Goal: Task Accomplishment & Management: Manage account settings

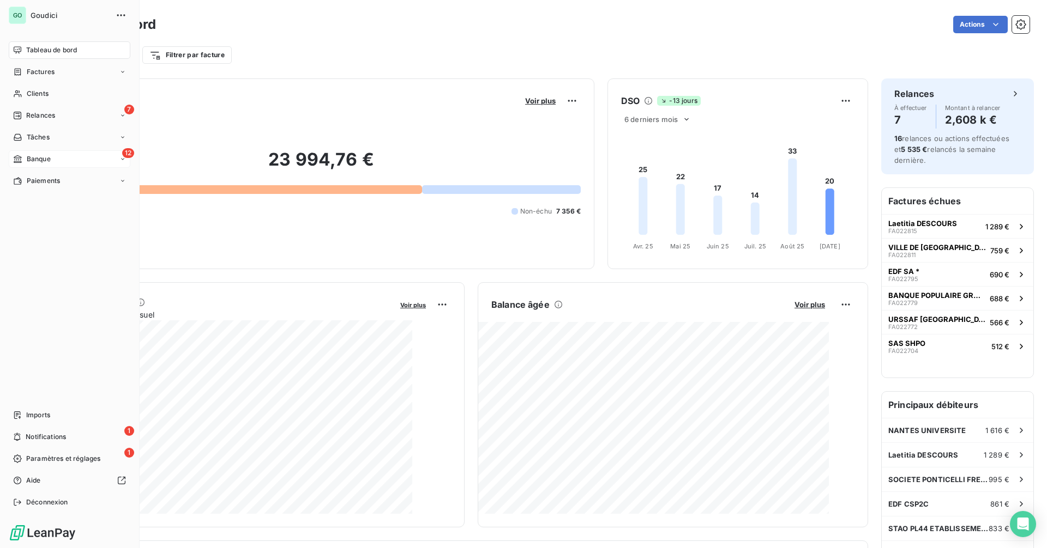
click at [21, 161] on icon at bounding box center [17, 159] width 9 height 9
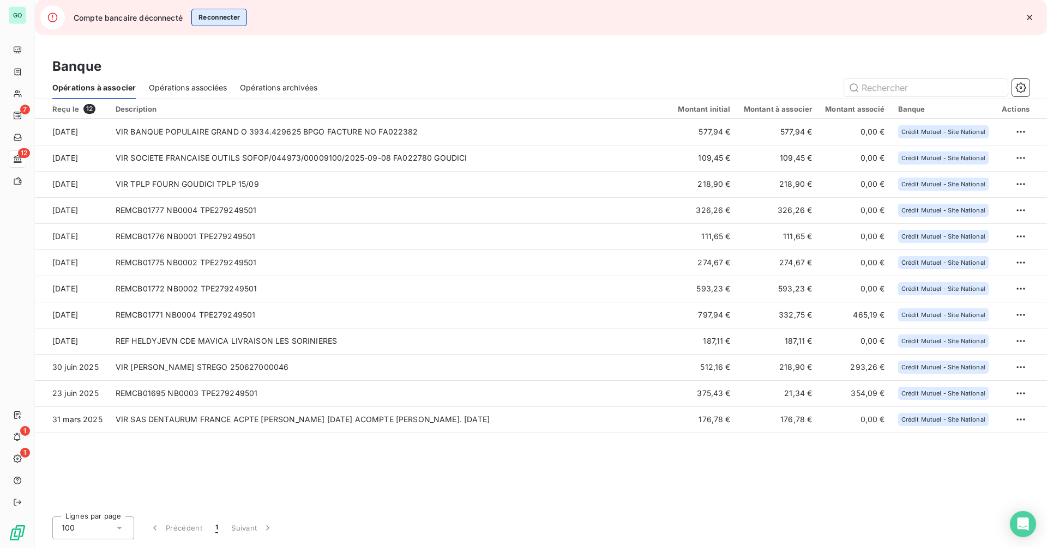
click at [223, 19] on button "Reconnecter" at bounding box center [219, 17] width 56 height 17
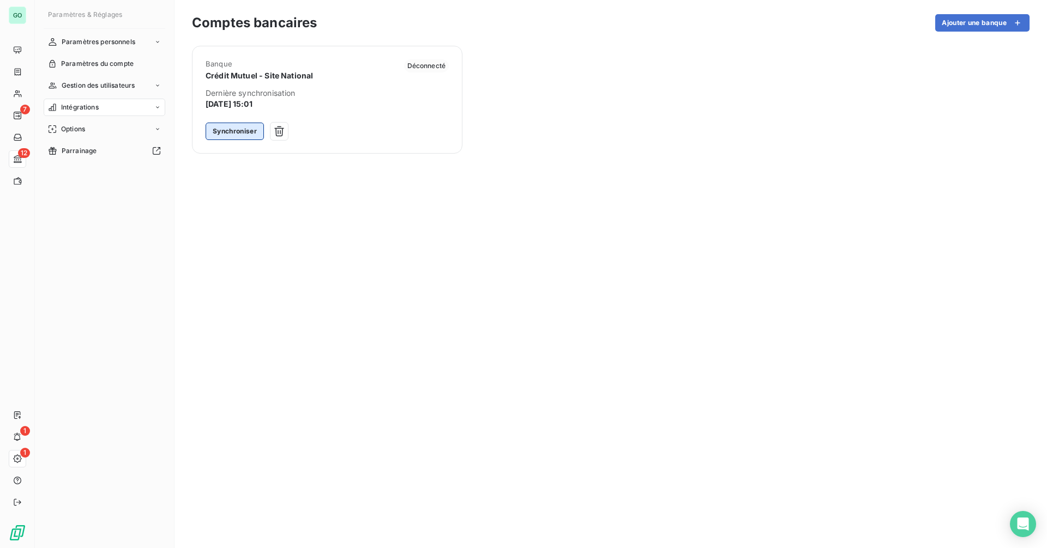
click at [235, 132] on button "Synchroniser" at bounding box center [234, 131] width 58 height 17
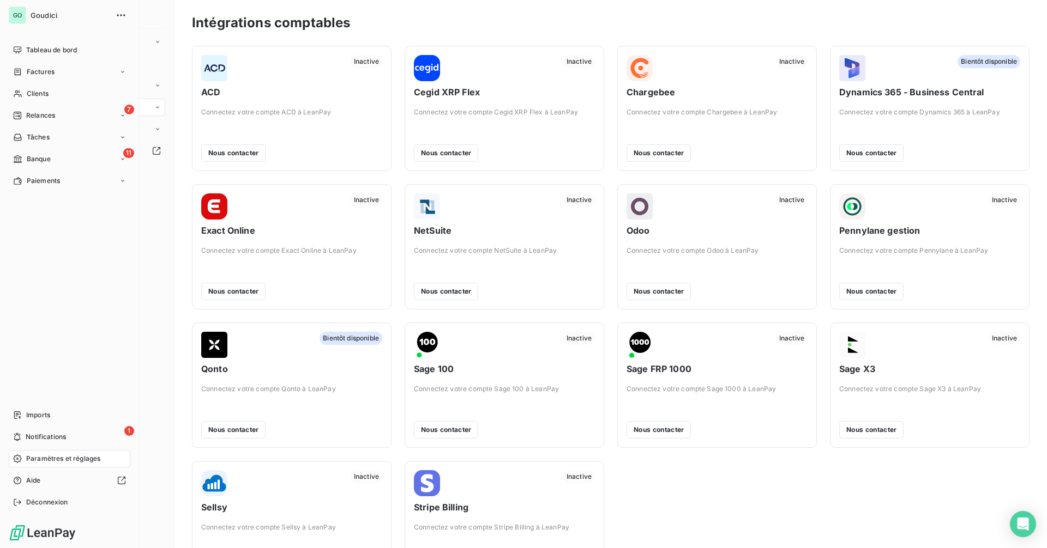
drag, startPoint x: 56, startPoint y: 163, endPoint x: 158, endPoint y: 201, distance: 108.8
click at [56, 163] on div "11 Banque" at bounding box center [70, 158] width 122 height 17
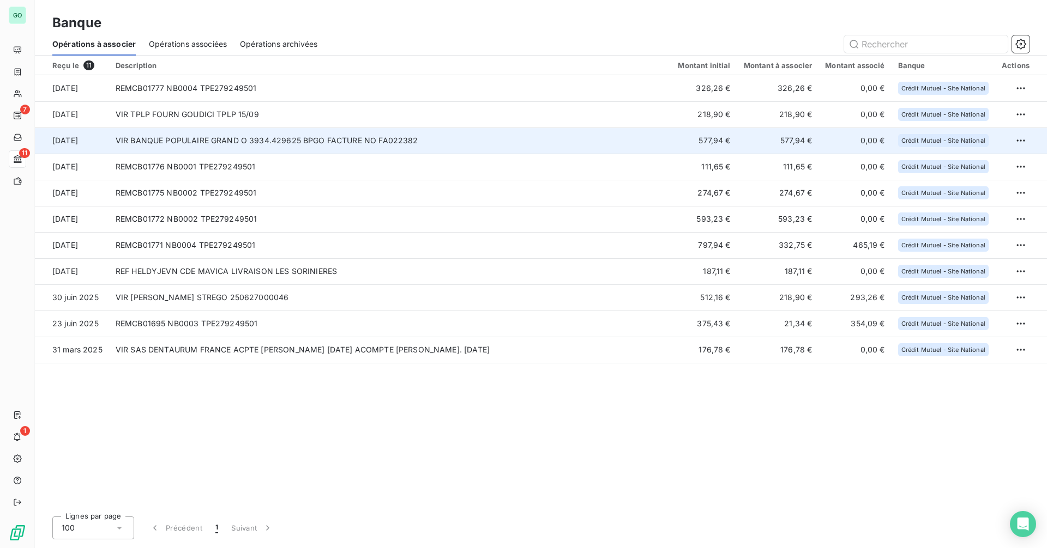
click at [279, 135] on td "VIR BANQUE POPULAIRE GRAND O 3934.429625 BPGO FACTURE NO FA022382" at bounding box center [390, 141] width 563 height 26
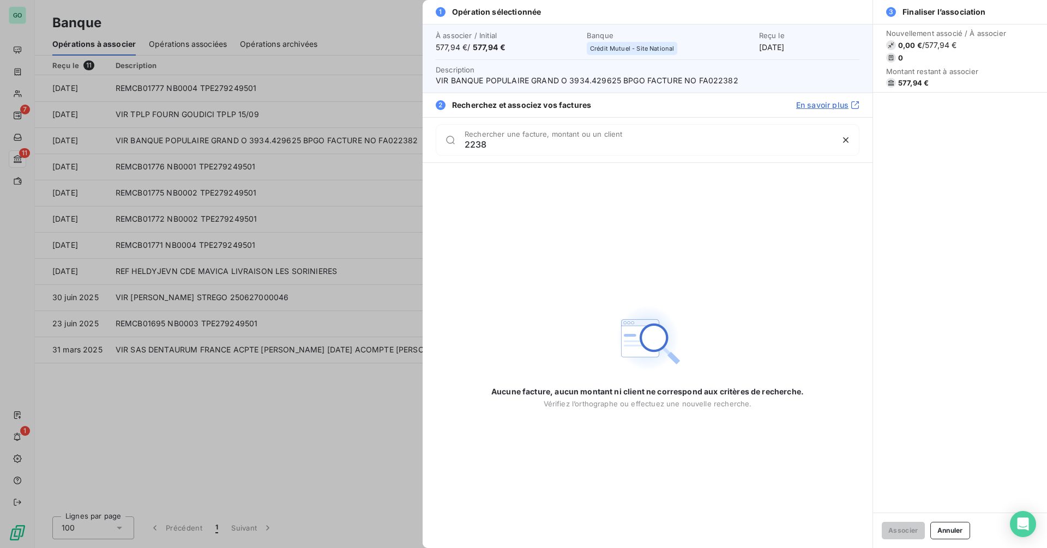
type input "2238"
click at [721, 82] on span "VIR BANQUE POPULAIRE GRAND O 3934.429625 BPGO FACTURE NO FA022382" at bounding box center [648, 80] width 424 height 11
copy span "FA022382"
click at [13, 66] on div at bounding box center [523, 274] width 1047 height 548
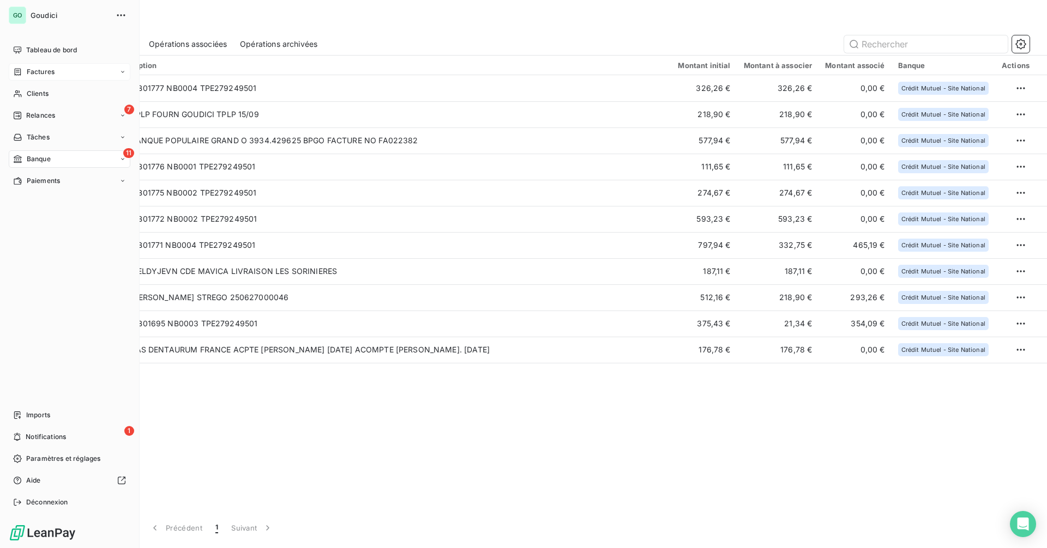
click at [30, 70] on span "Factures" at bounding box center [41, 72] width 28 height 10
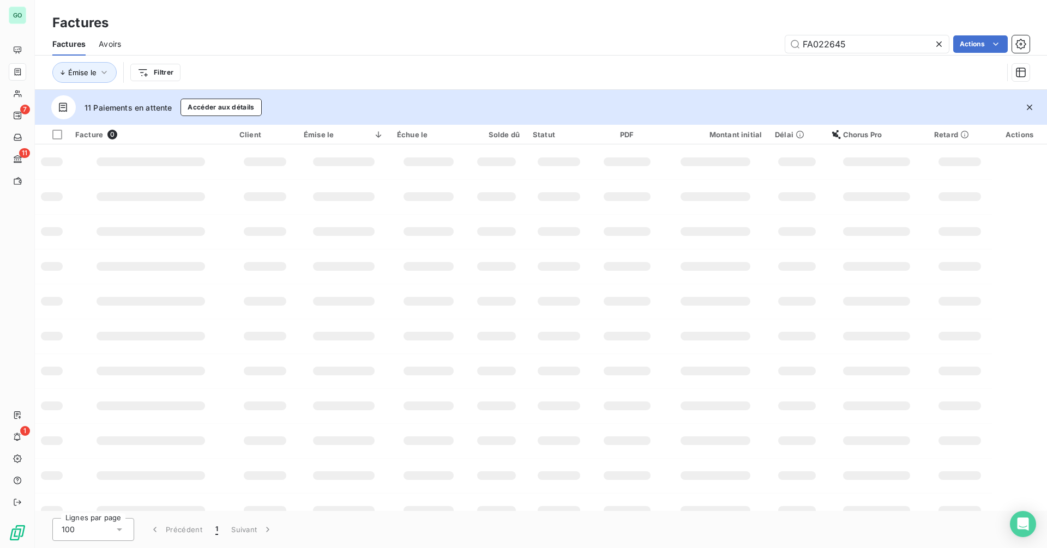
drag, startPoint x: 873, startPoint y: 41, endPoint x: 638, endPoint y: 53, distance: 234.7
click at [638, 53] on div "Factures Avoirs FA022645 Actions" at bounding box center [541, 44] width 1012 height 23
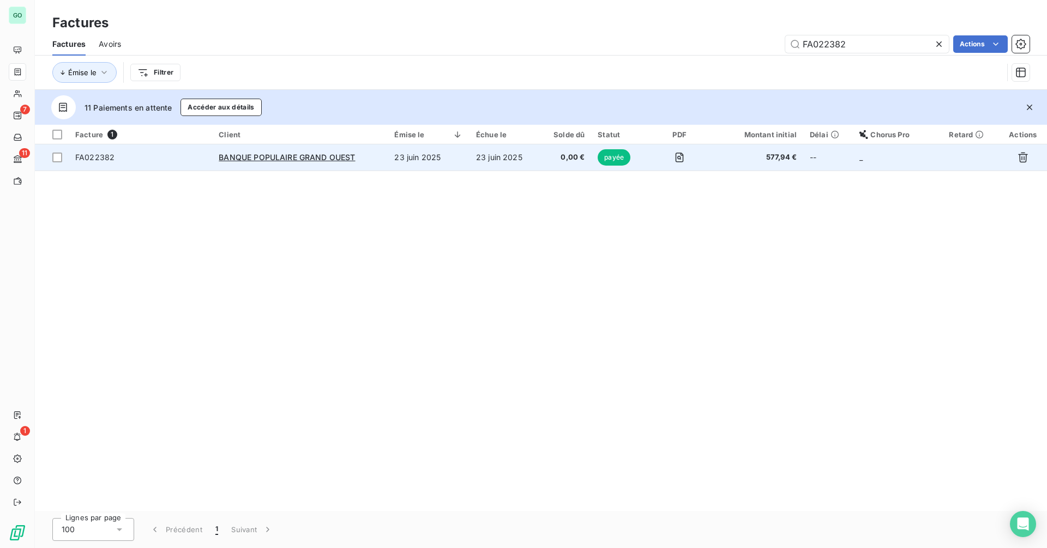
type input "FA022382"
click at [428, 162] on td "23 juin 2025" at bounding box center [429, 157] width 82 height 26
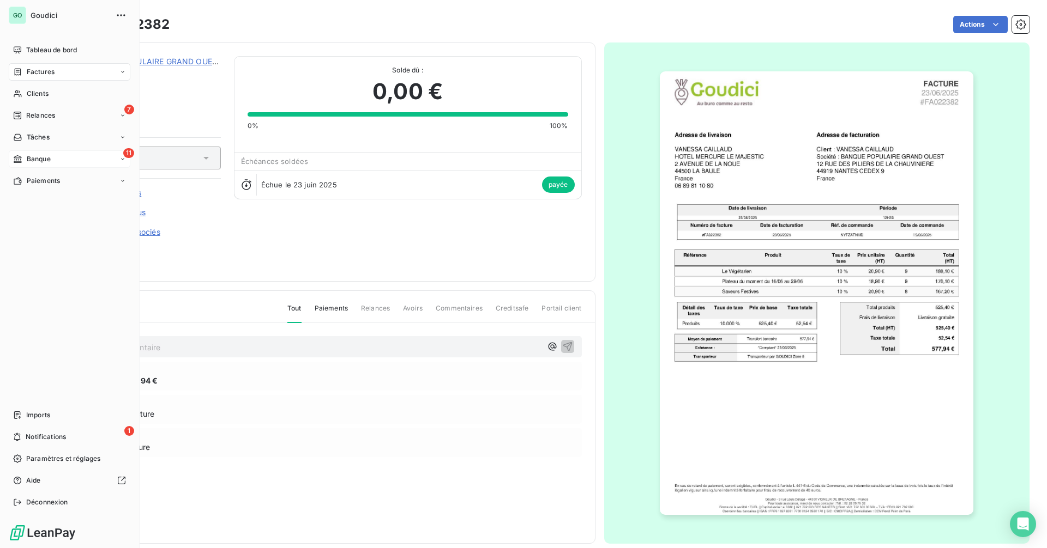
click at [56, 163] on div "11 Banque" at bounding box center [70, 158] width 122 height 17
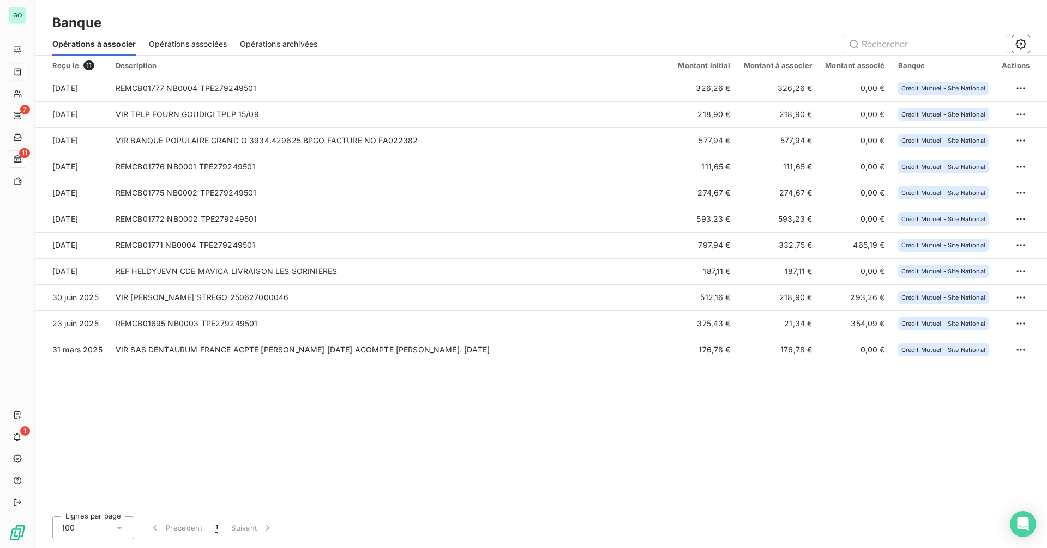
click at [193, 39] on span "Opérations associées" at bounding box center [188, 44] width 78 height 11
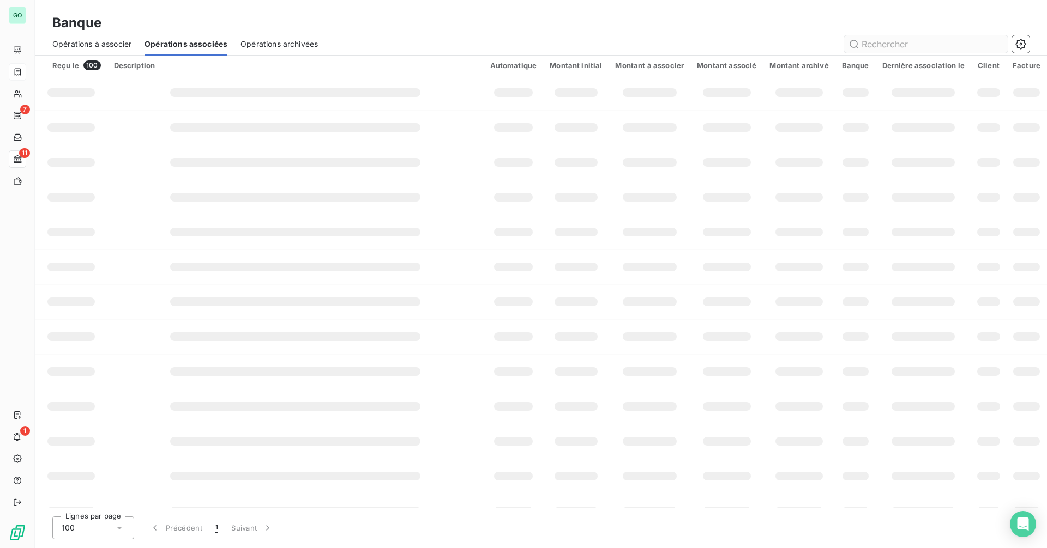
click at [886, 41] on input "text" at bounding box center [926, 43] width 164 height 17
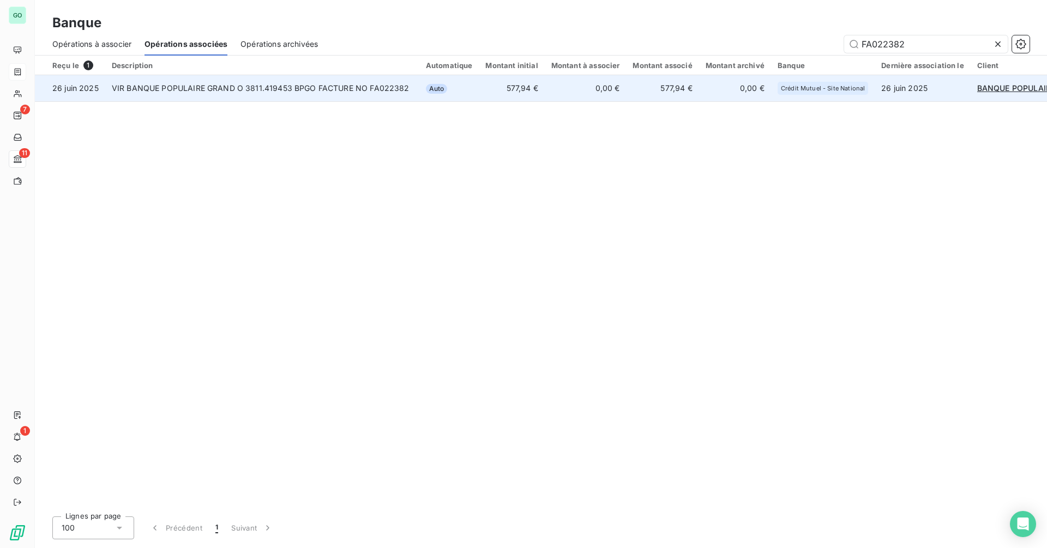
type input "FA022382"
click at [404, 86] on td "VIR BANQUE POPULAIRE GRAND O 3811.419453 BPGO FACTURE NO FA022382" at bounding box center [262, 88] width 314 height 26
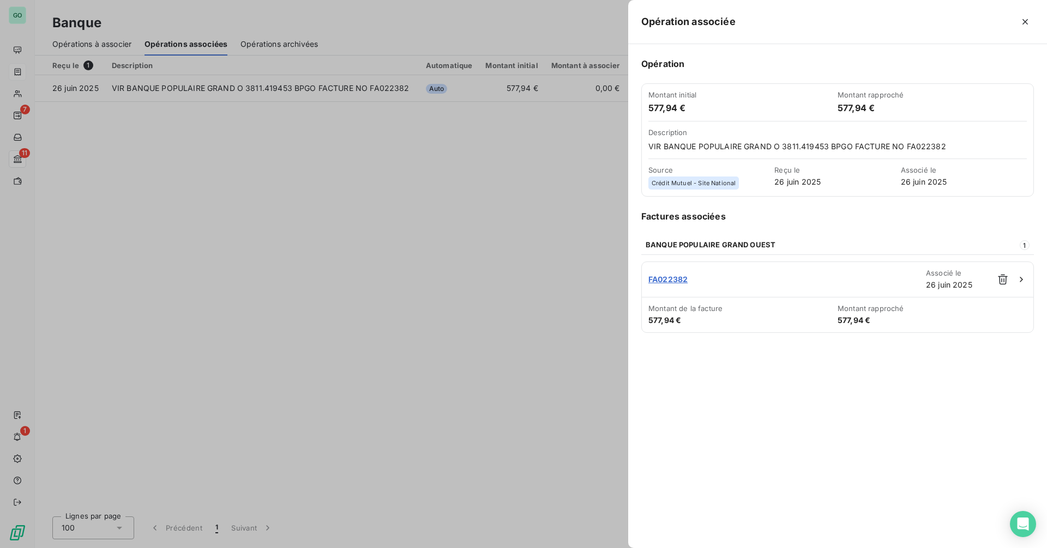
click at [99, 47] on div at bounding box center [523, 274] width 1047 height 548
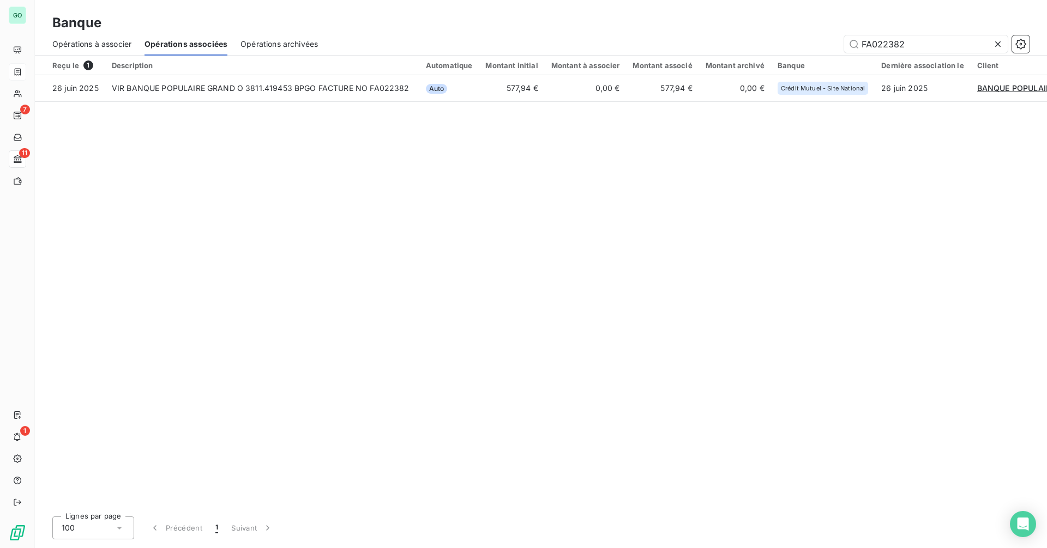
click at [101, 44] on span "Opérations à associer" at bounding box center [91, 44] width 79 height 11
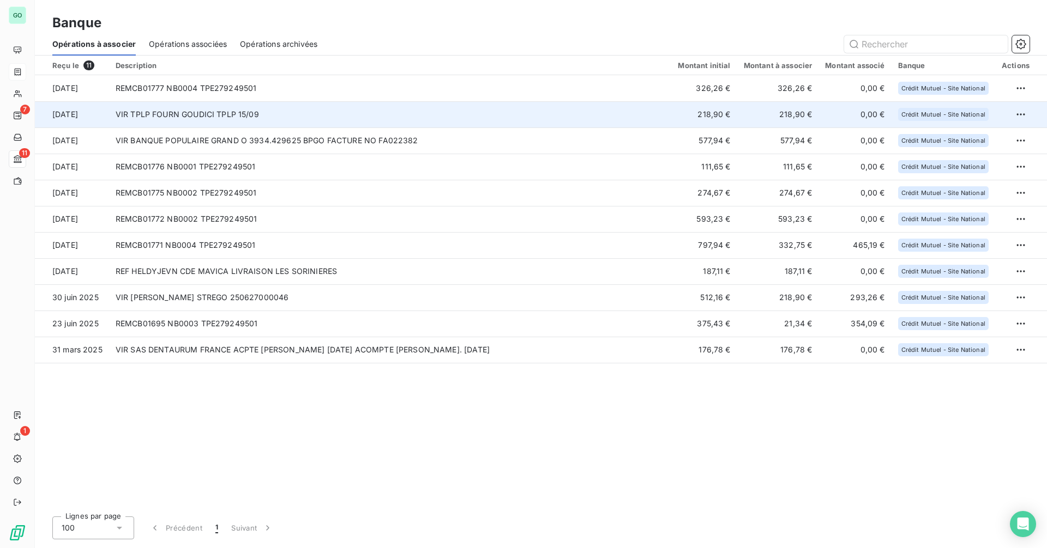
click at [350, 120] on td "VIR TPLP FOURN GOUDICI TPLP 15/09" at bounding box center [390, 114] width 563 height 26
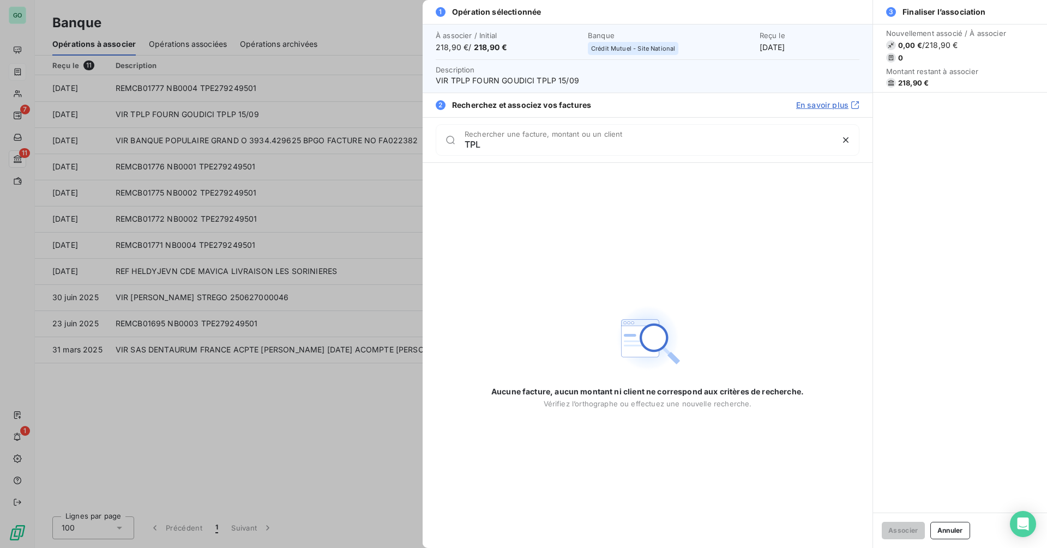
type input "TPL"
click at [269, 156] on div at bounding box center [523, 274] width 1047 height 548
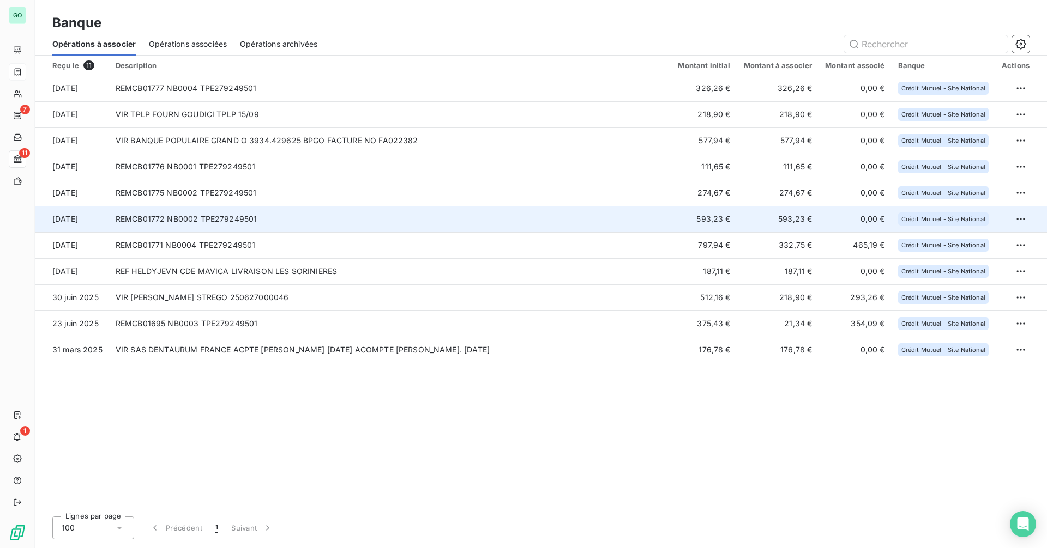
click at [304, 220] on td "REMCB01772 NB0002 TPE279249501" at bounding box center [390, 219] width 563 height 26
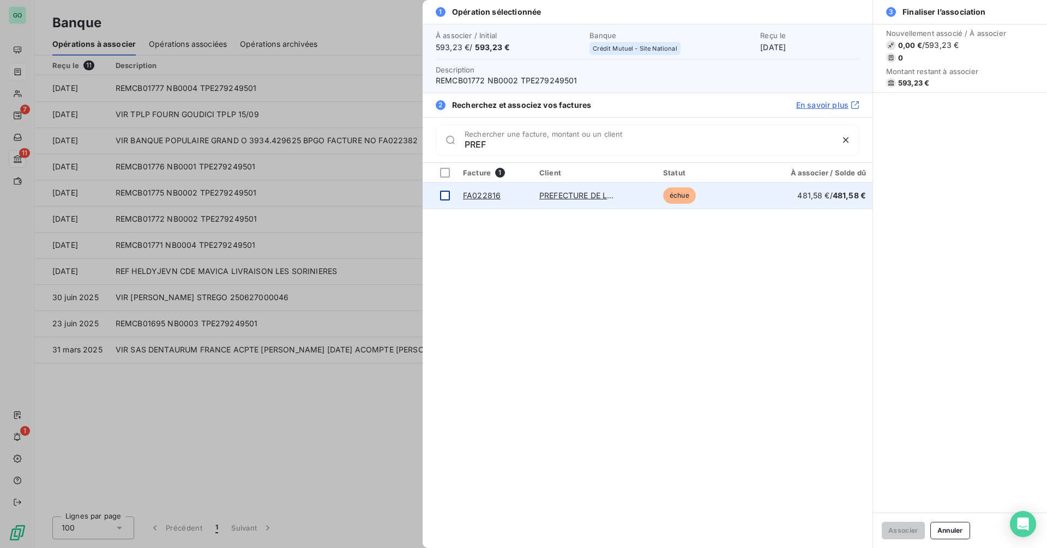
type input "PREF"
click at [443, 193] on div at bounding box center [445, 196] width 10 height 10
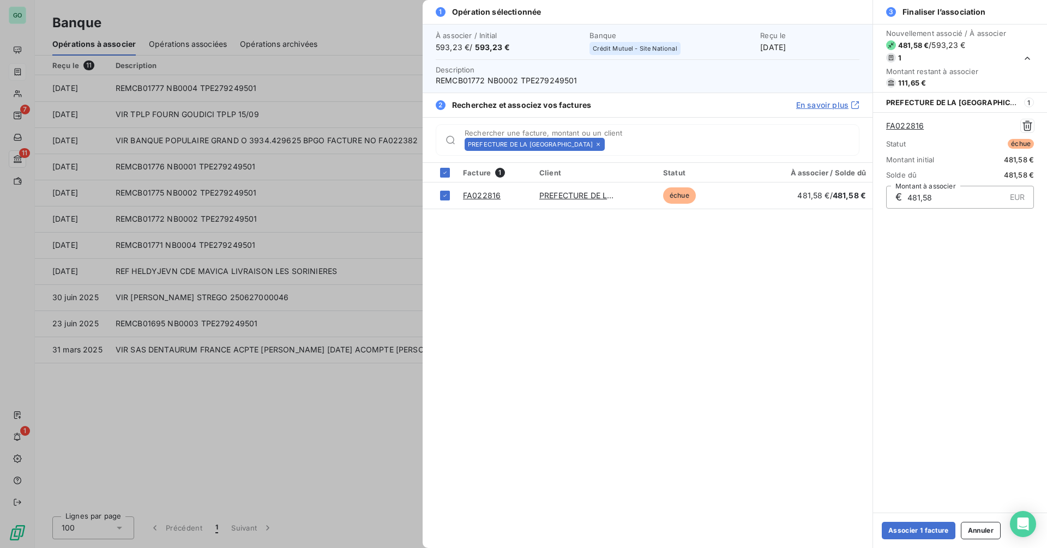
click at [595, 142] on icon at bounding box center [598, 144] width 7 height 7
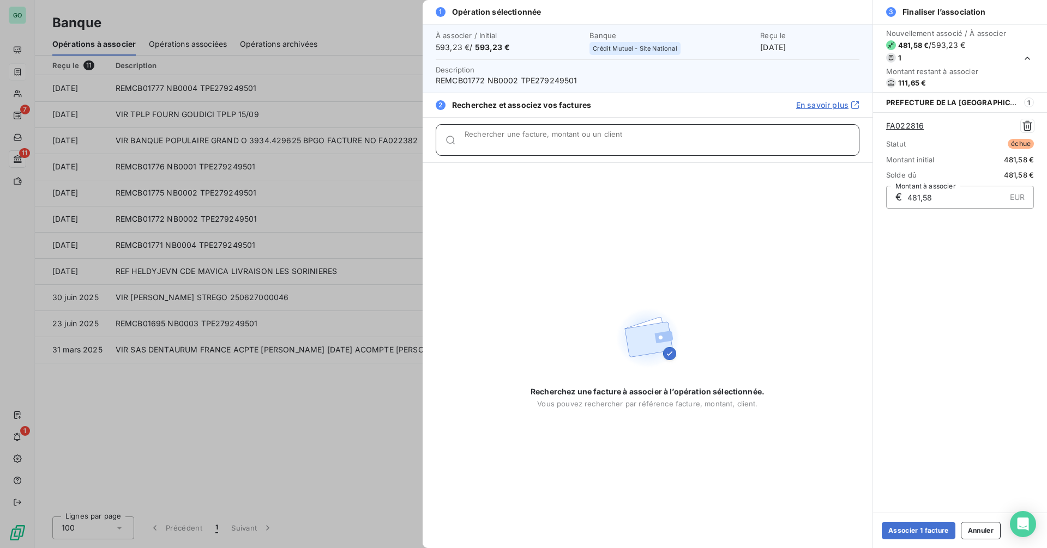
click at [590, 142] on input "Rechercher une facture, montant ou un client" at bounding box center [661, 144] width 394 height 11
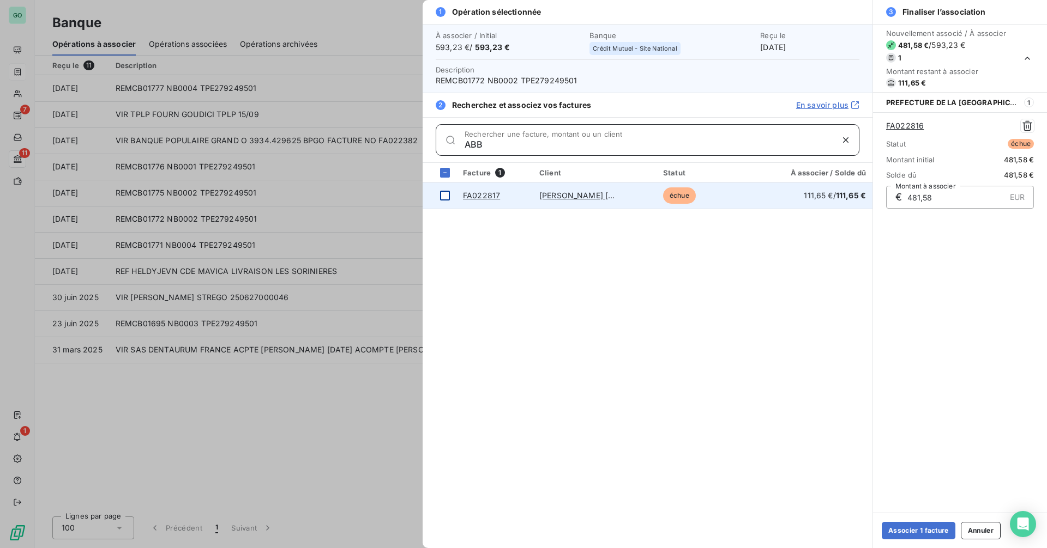
type input "ABB"
click at [450, 197] on td at bounding box center [439, 196] width 34 height 26
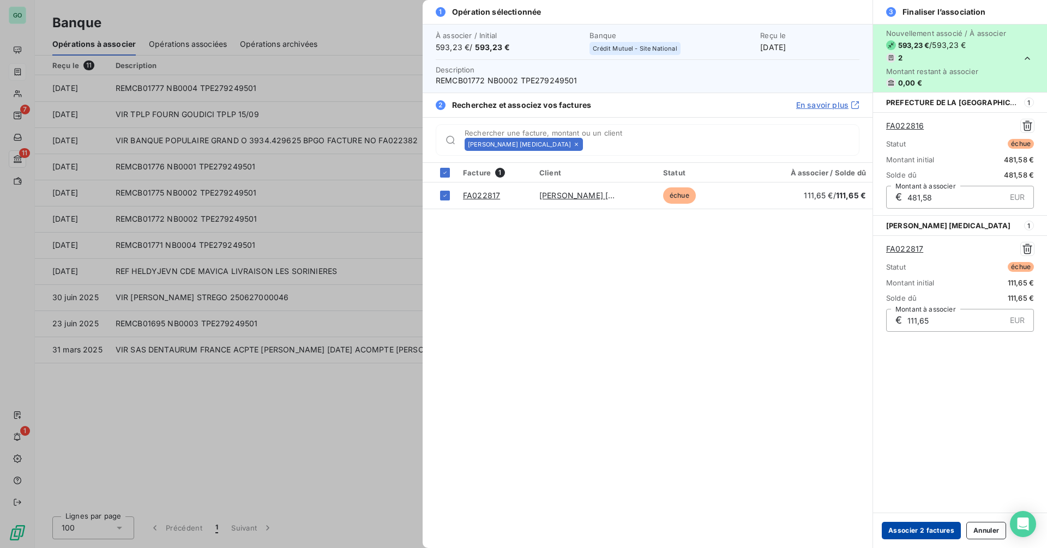
click at [920, 530] on button "Associer 2 factures" at bounding box center [920, 530] width 79 height 17
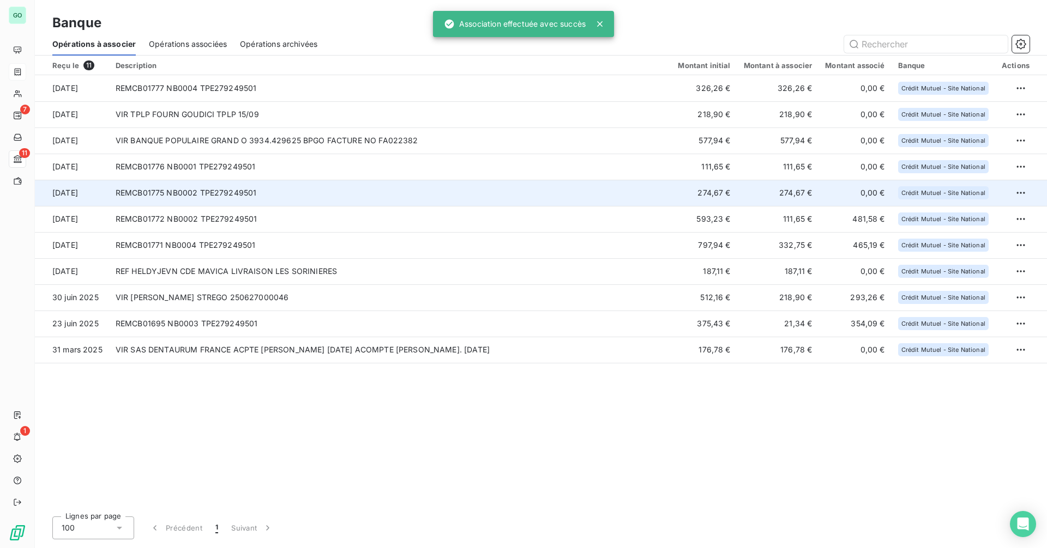
click at [439, 199] on td "REMCB01775 NB0002 TPE279249501" at bounding box center [390, 193] width 563 height 26
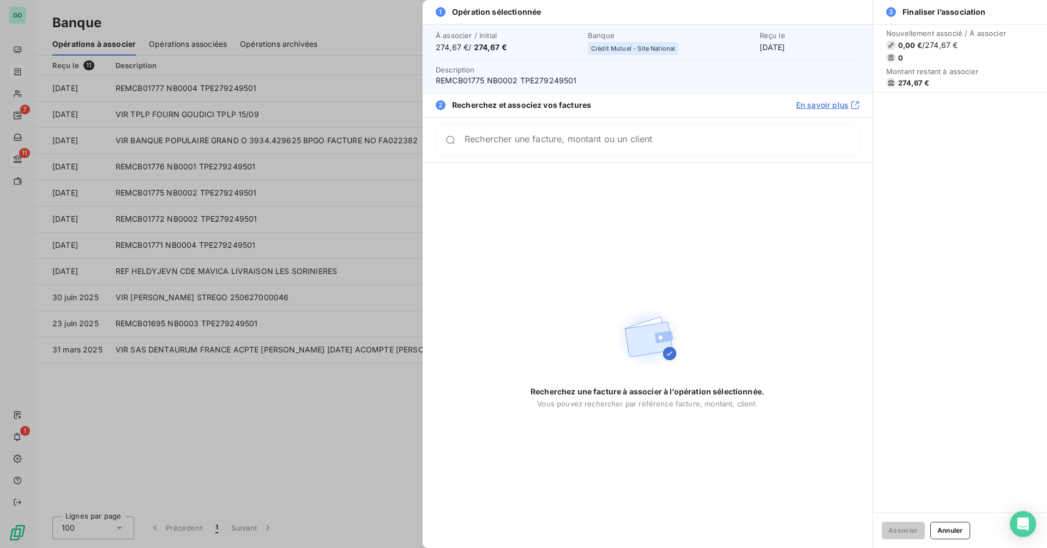
click at [257, 359] on div at bounding box center [523, 274] width 1047 height 548
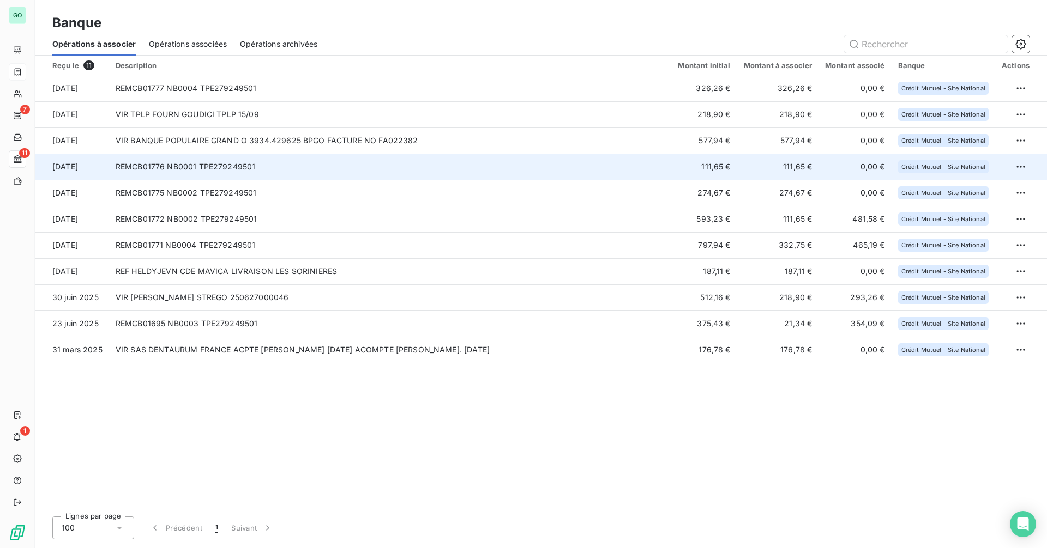
click at [371, 176] on td "REMCB01776 NB0001 TPE279249501" at bounding box center [390, 167] width 563 height 26
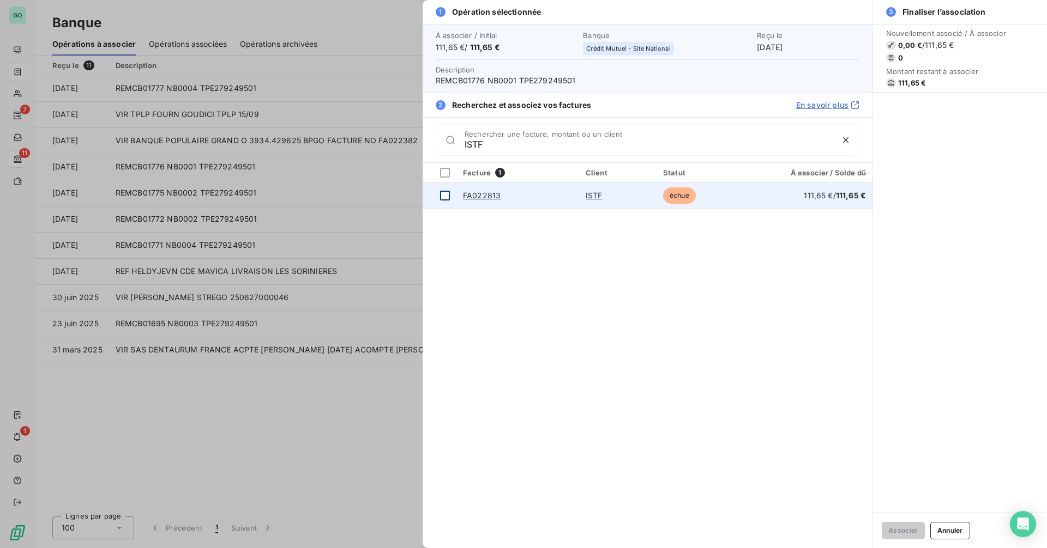
type input "ISTF"
click at [445, 196] on div at bounding box center [445, 196] width 10 height 10
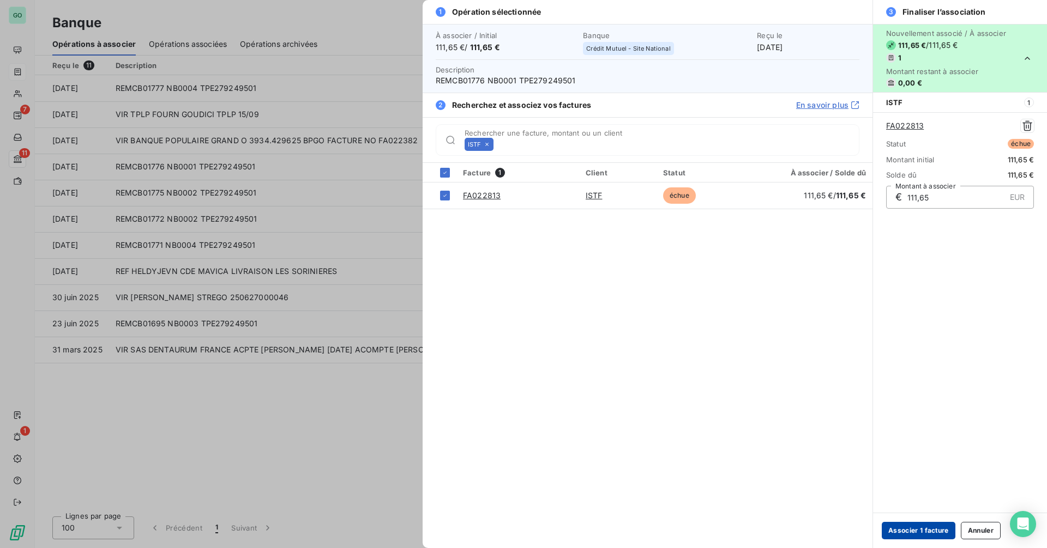
click at [926, 530] on button "Associer 1 facture" at bounding box center [918, 530] width 74 height 17
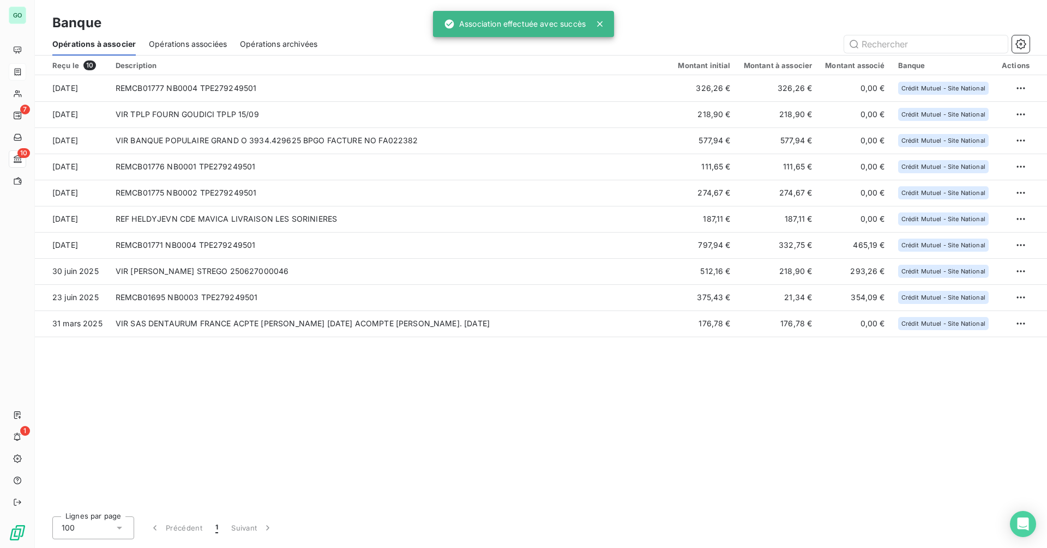
drag, startPoint x: 199, startPoint y: 47, endPoint x: 132, endPoint y: 46, distance: 67.1
click at [199, 47] on span "Opérations associées" at bounding box center [188, 44] width 78 height 11
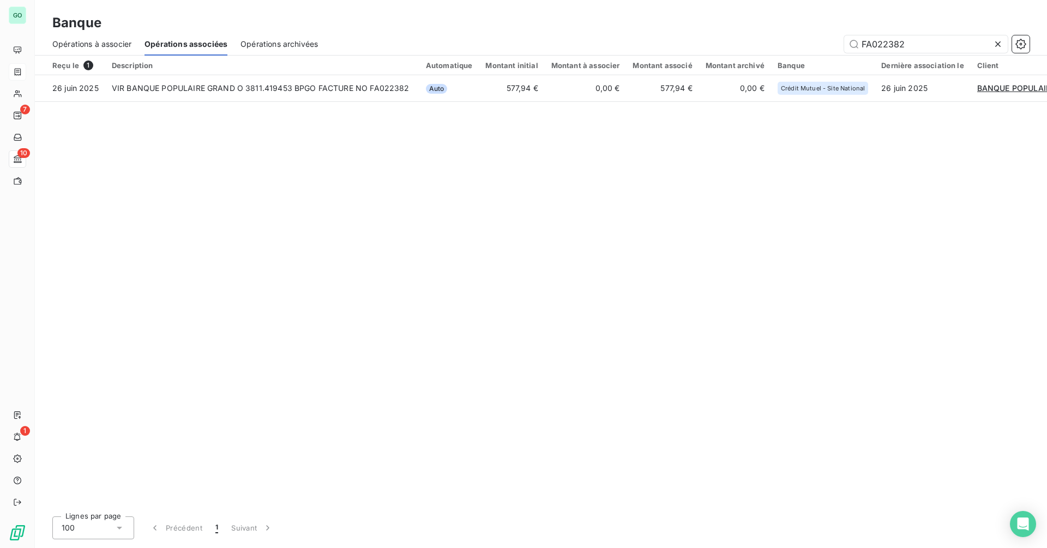
click at [999, 45] on icon at bounding box center [997, 44] width 11 height 11
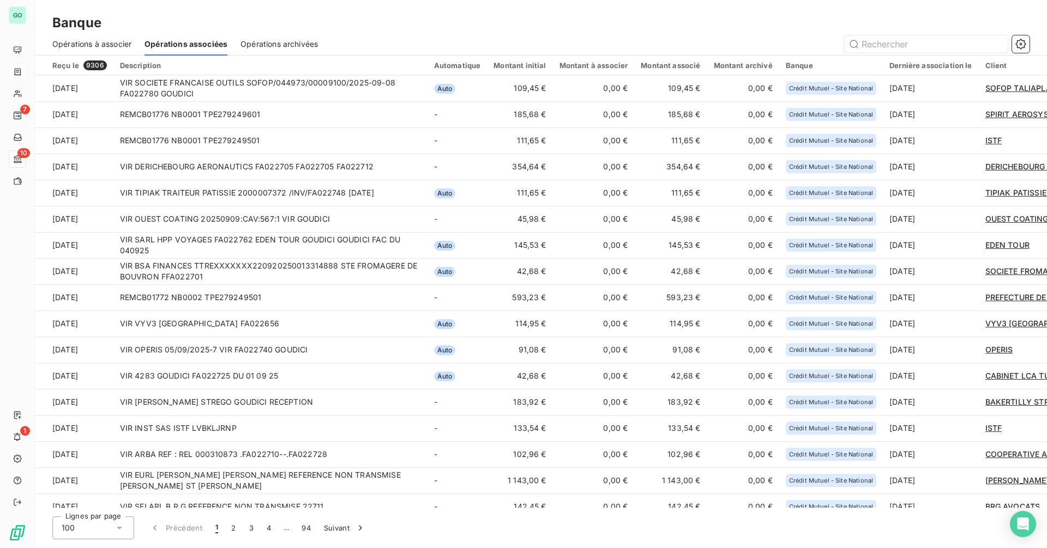
click at [118, 44] on span "Opérations à associer" at bounding box center [91, 44] width 79 height 11
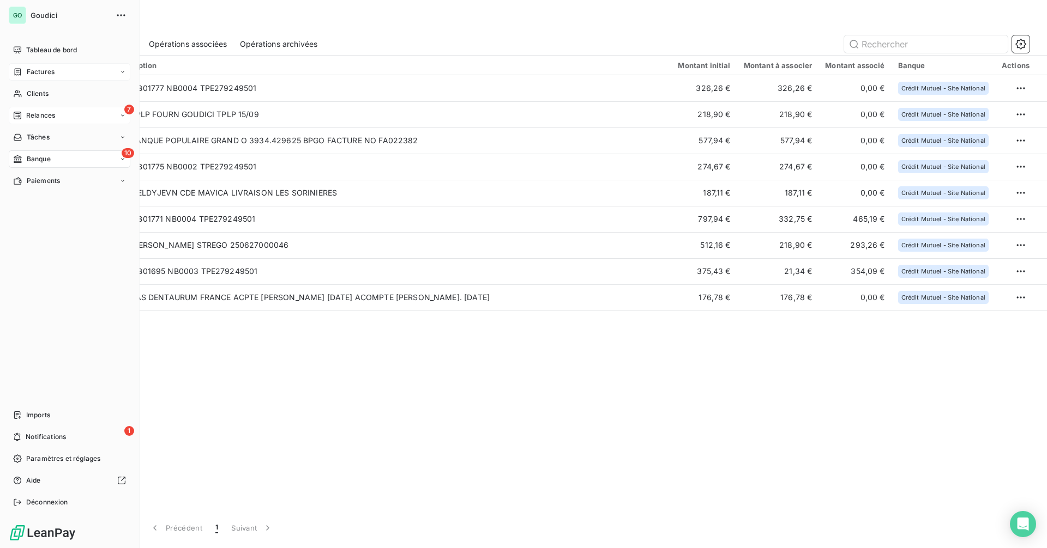
click at [39, 115] on span "Relances" at bounding box center [40, 116] width 29 height 10
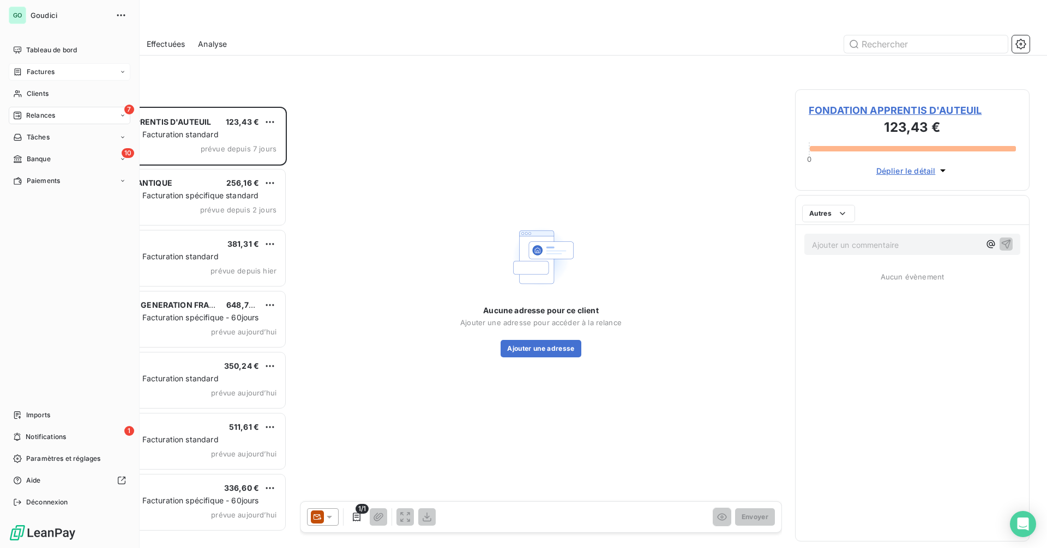
scroll to position [433, 226]
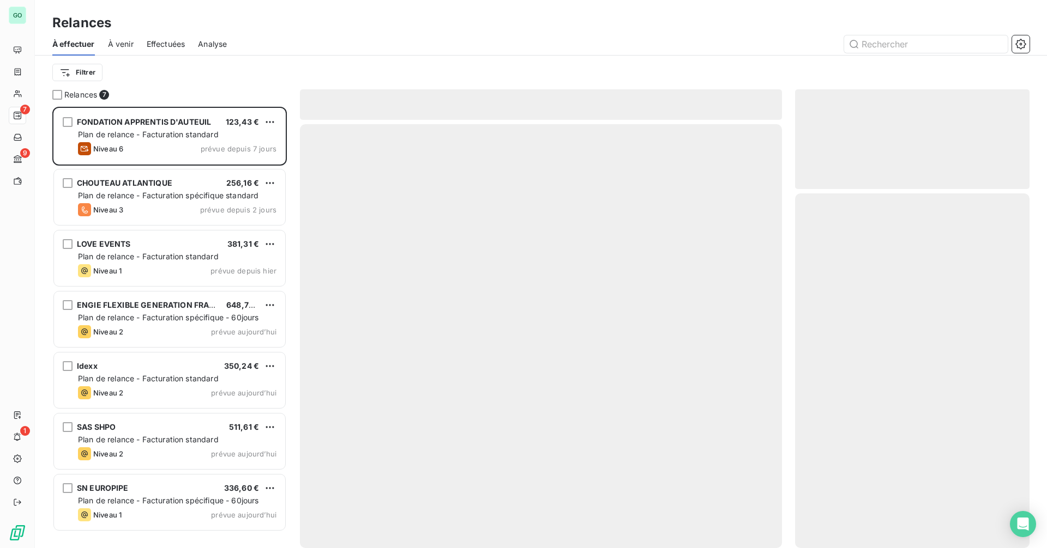
scroll to position [433, 226]
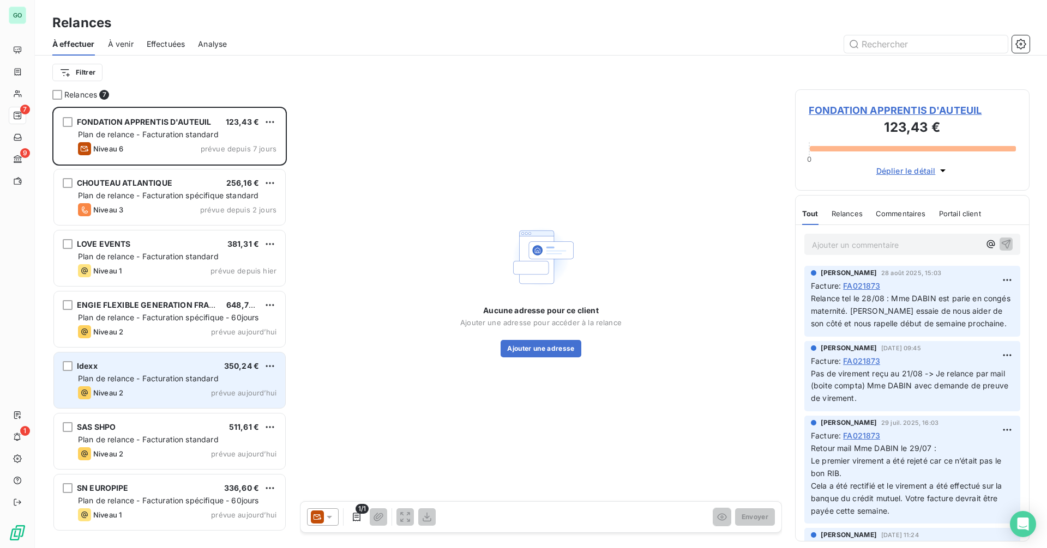
click at [154, 369] on div "Idexx 350,24 €" at bounding box center [177, 366] width 198 height 10
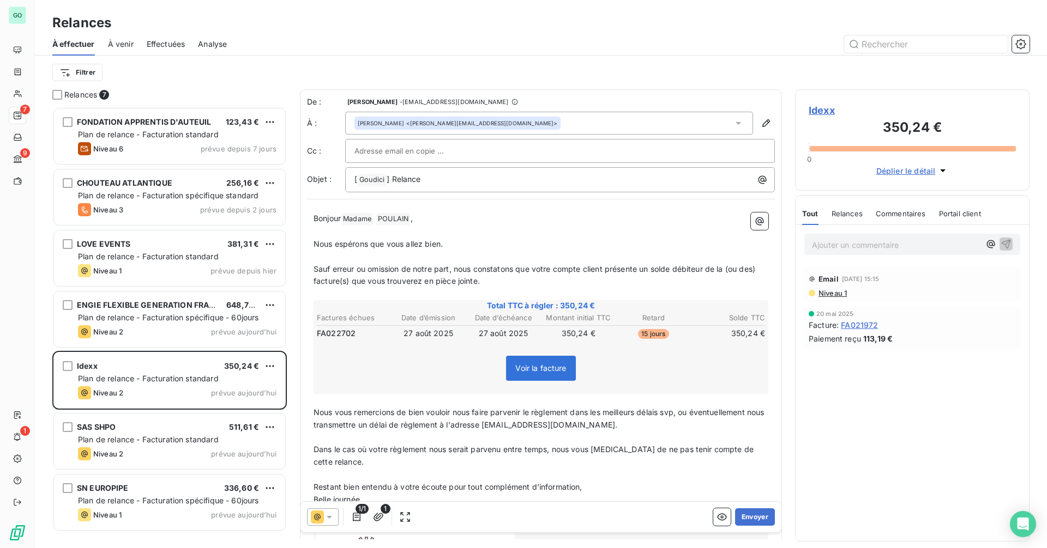
click at [827, 110] on span "Idexx" at bounding box center [911, 110] width 207 height 15
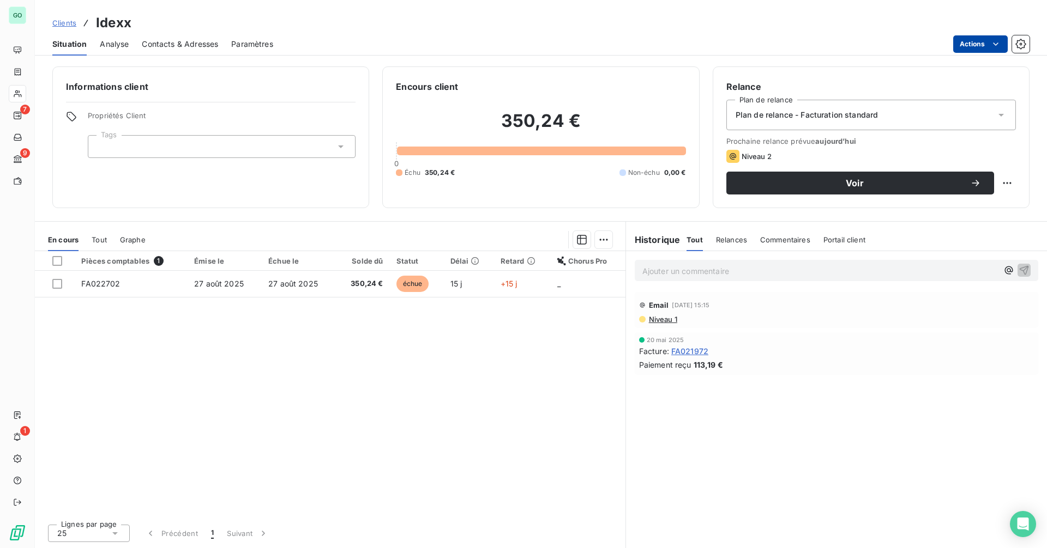
click at [973, 47] on html "GO 7 9 1 Clients Idexx Situation Analyse Contacts & Adresses Paramètres Actions…" at bounding box center [523, 274] width 1047 height 548
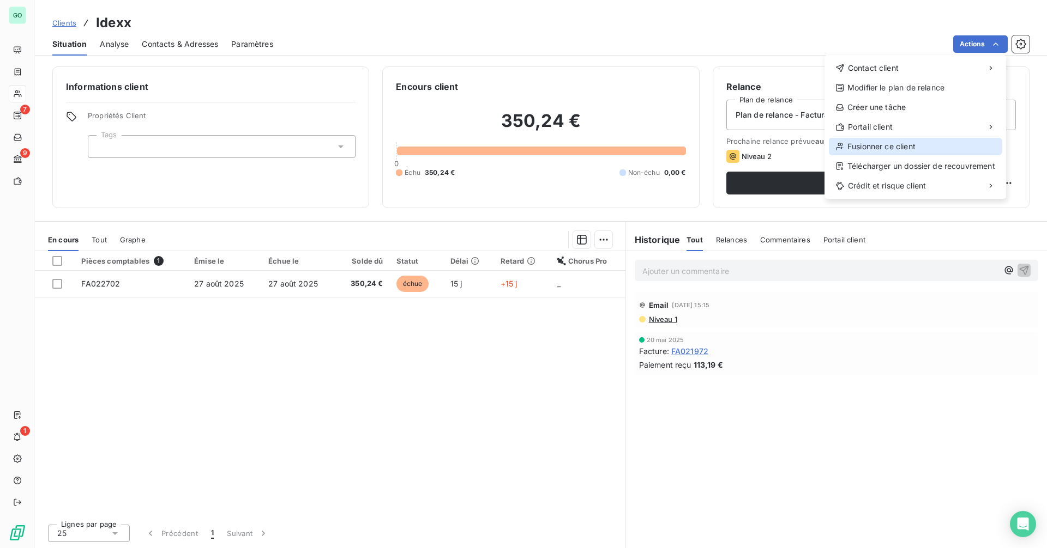
click at [877, 146] on div "Fusionner ce client" at bounding box center [915, 146] width 173 height 17
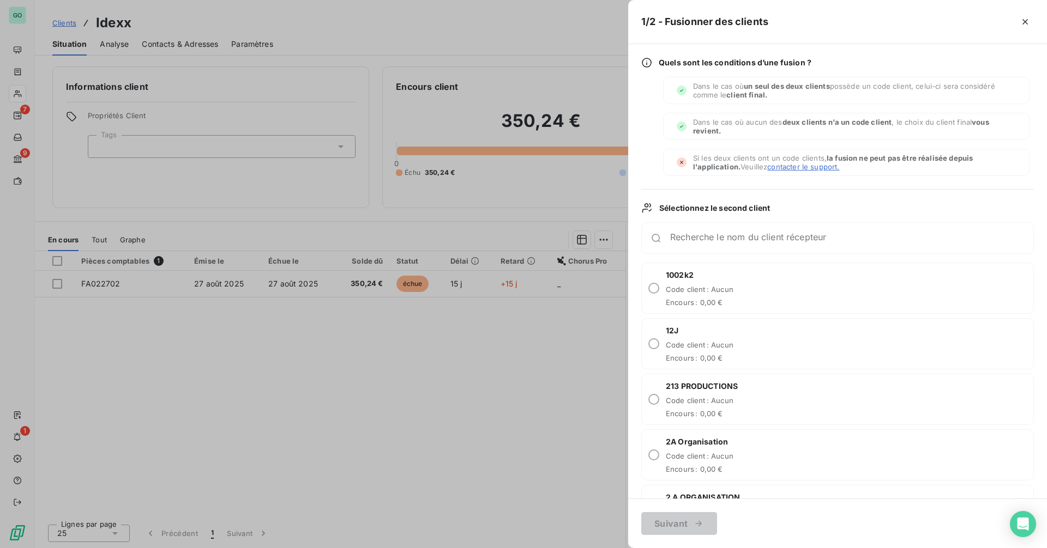
click at [751, 243] on div "Recherche le nom du client récepteur" at bounding box center [837, 238] width 392 height 32
click at [751, 242] on input "Recherche le nom du client récepteur" at bounding box center [851, 242] width 363 height 11
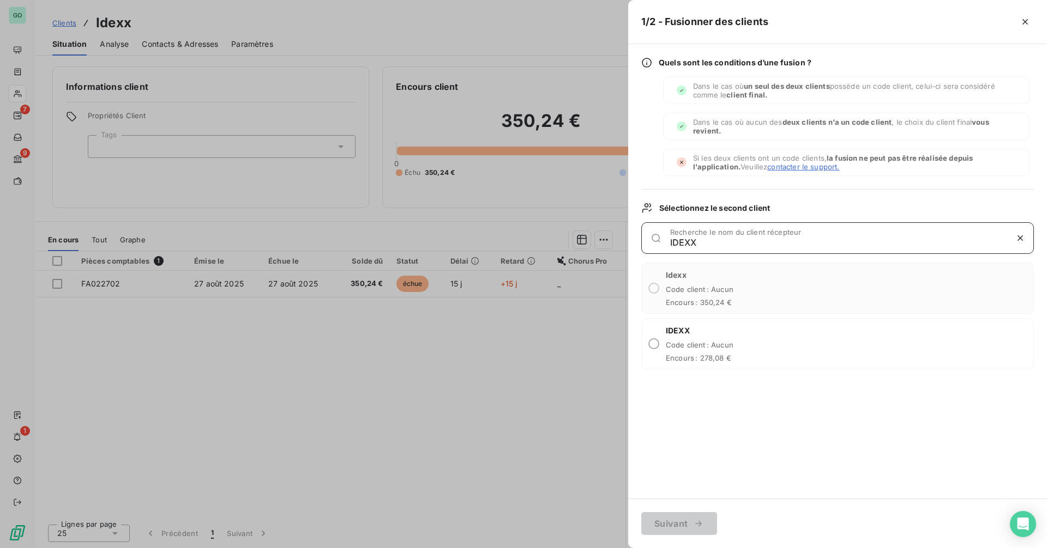
type input "IDEXX"
click at [688, 344] on span "Code client : Aucun" at bounding box center [700, 345] width 68 height 9
radio input "true"
click at [669, 524] on button "Suivant" at bounding box center [679, 523] width 76 height 23
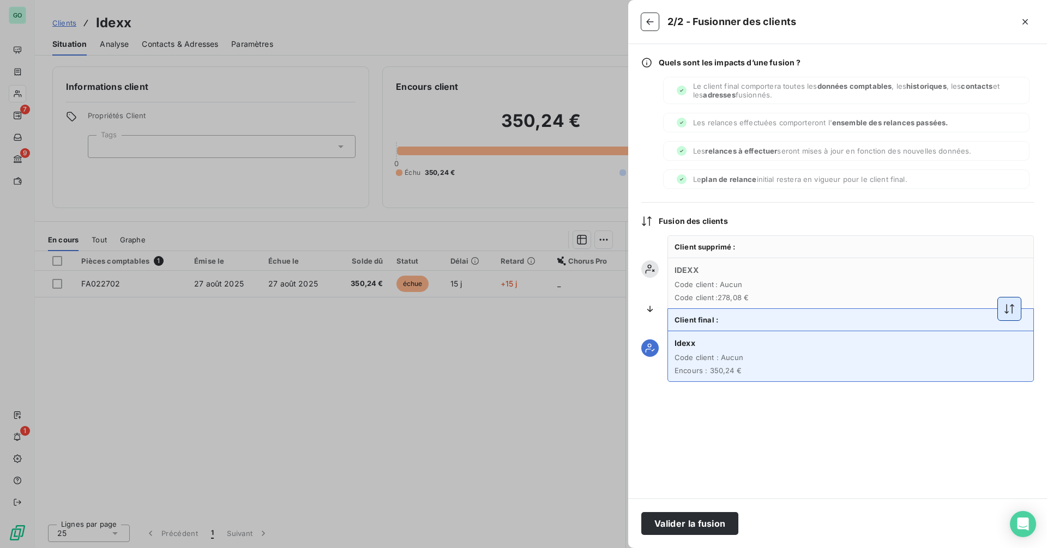
click at [1011, 306] on icon "button" at bounding box center [1008, 309] width 11 height 11
click at [680, 518] on button "Valider la fusion" at bounding box center [689, 523] width 97 height 23
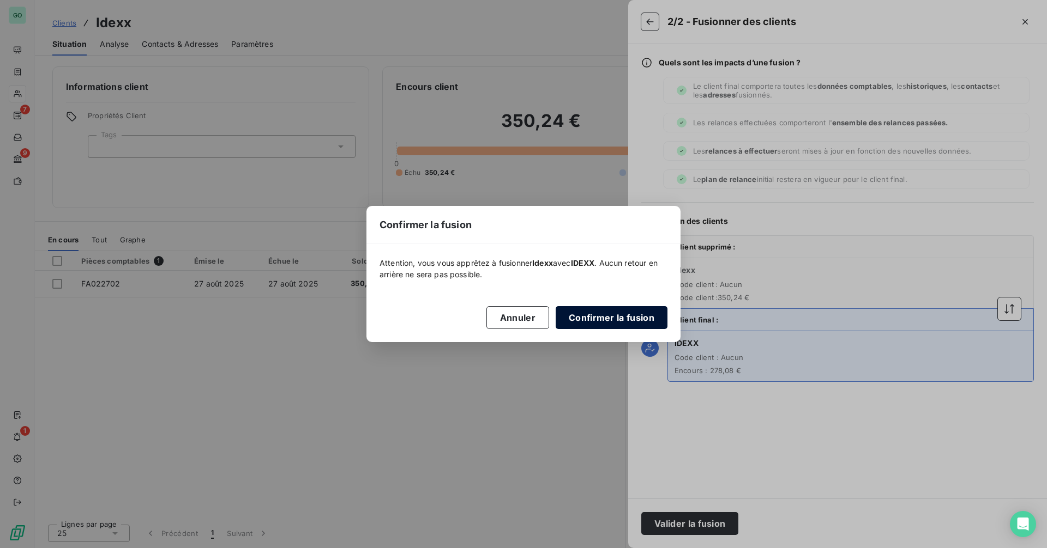
click at [604, 322] on button "Confirmer la fusion" at bounding box center [611, 317] width 112 height 23
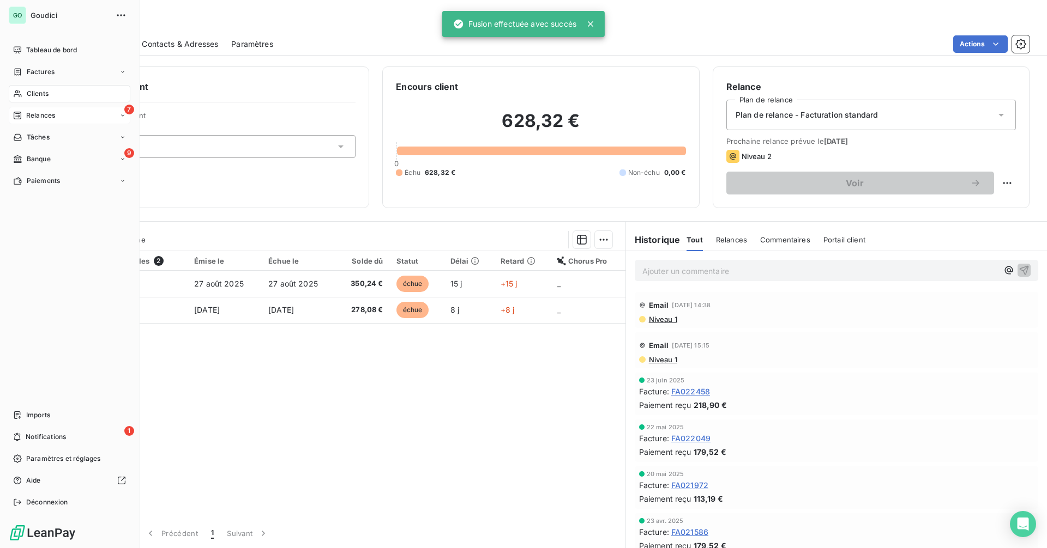
click at [52, 114] on span "Relances" at bounding box center [40, 116] width 29 height 10
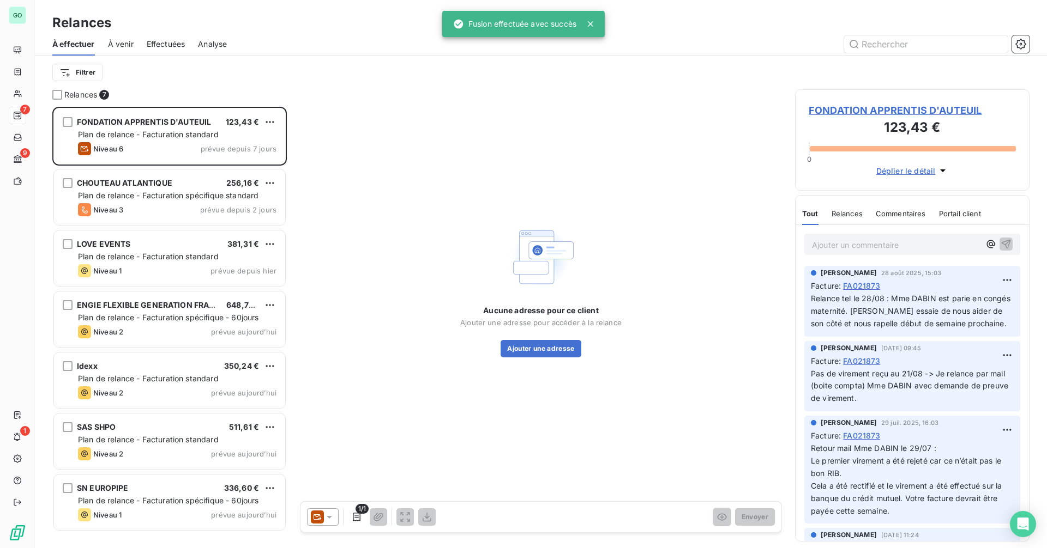
scroll to position [433, 226]
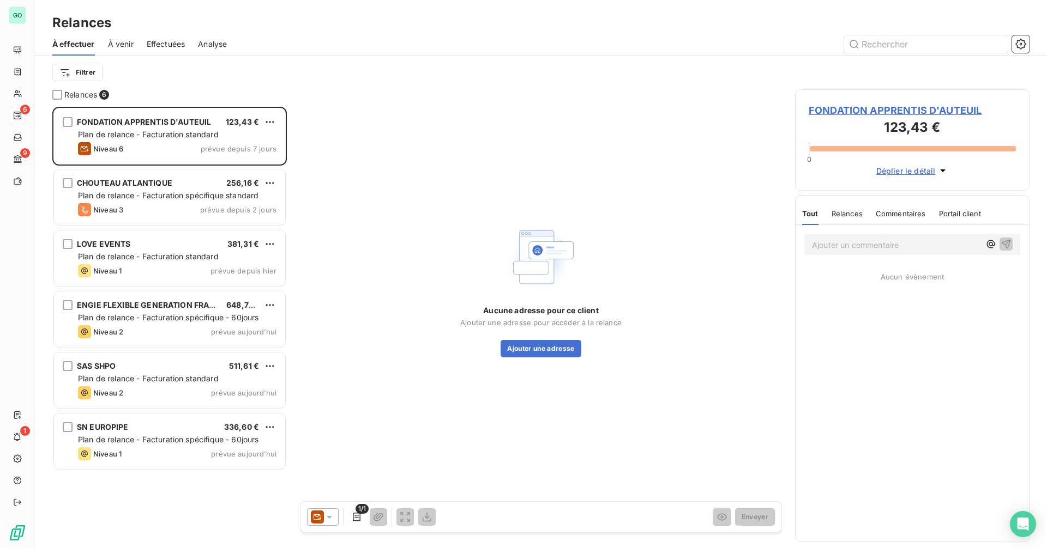
scroll to position [433, 226]
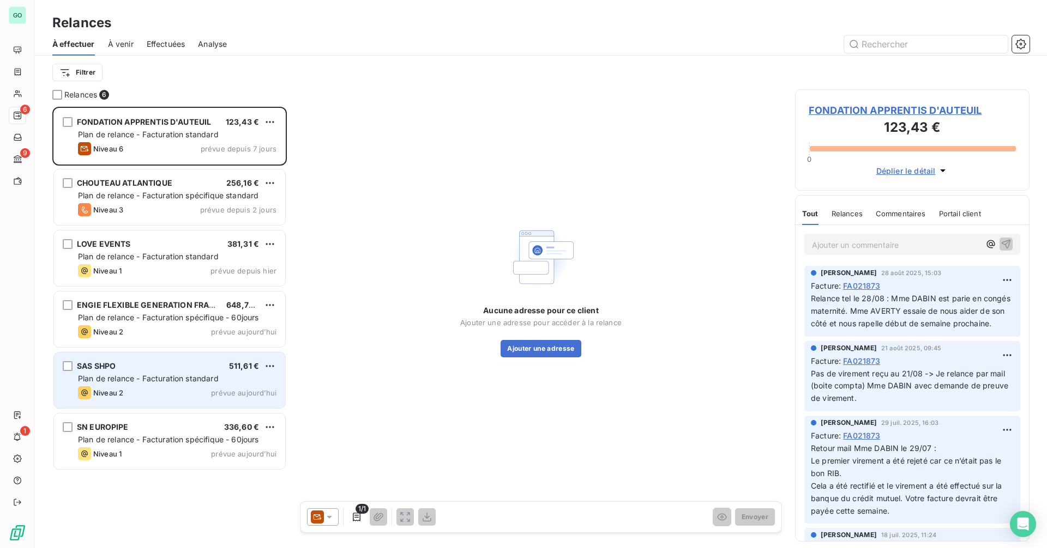
click at [158, 379] on span "Plan de relance - Facturation standard" at bounding box center [148, 378] width 141 height 9
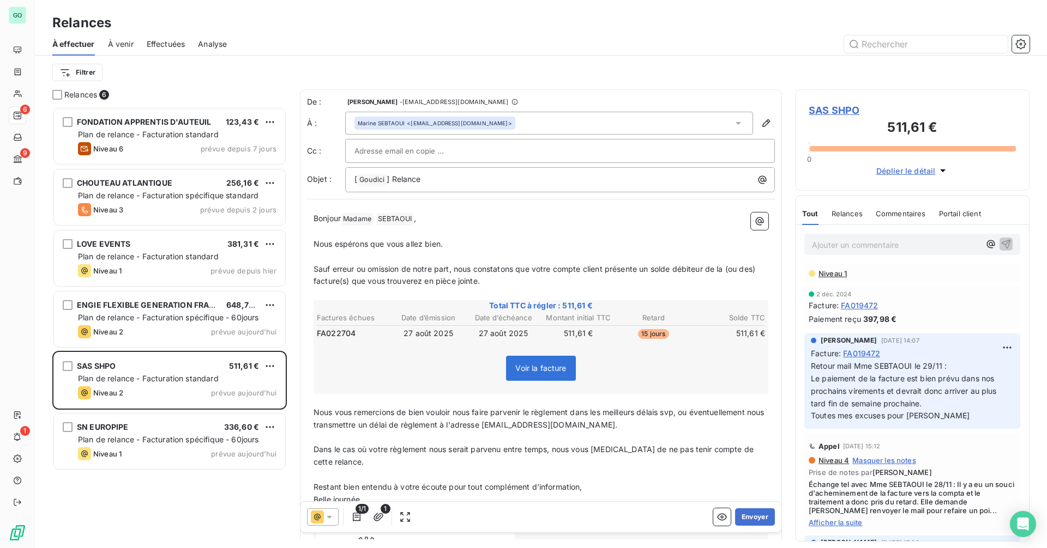
scroll to position [695, 0]
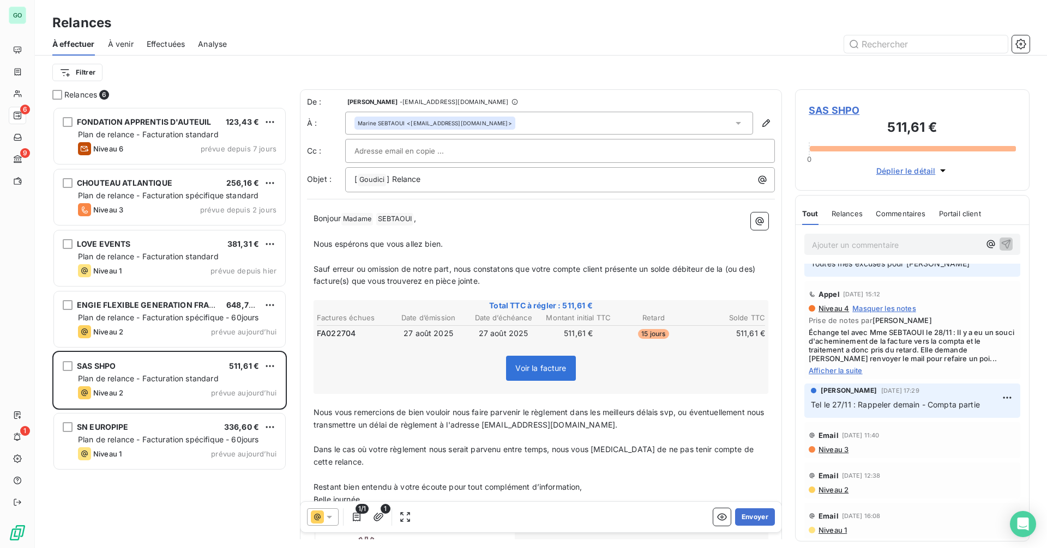
click at [835, 108] on span "SAS SHPO" at bounding box center [911, 110] width 207 height 15
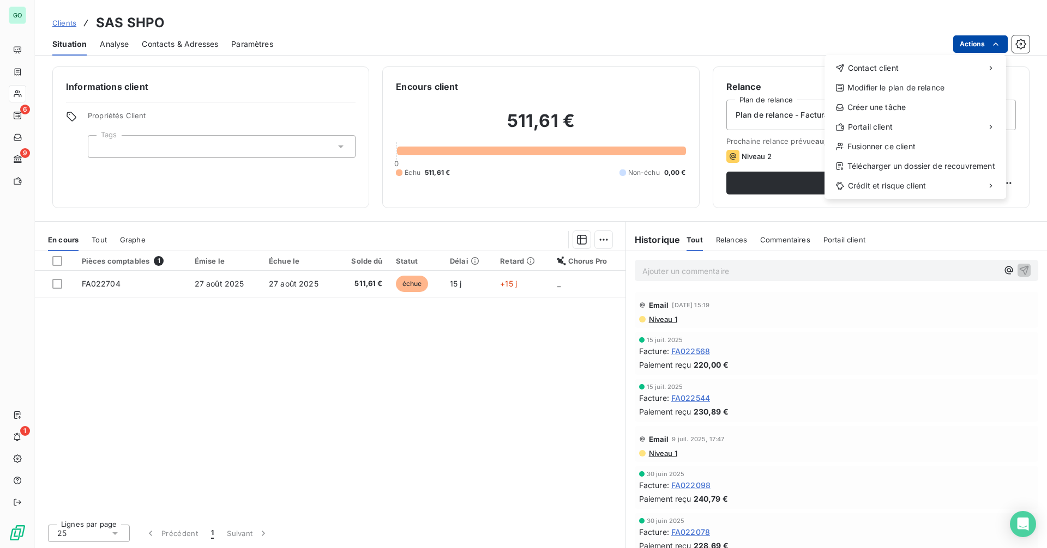
click at [967, 48] on html "GO 6 9 1 Clients SAS SHPO Situation Analyse Contacts & Adresses Paramètres Acti…" at bounding box center [523, 274] width 1047 height 548
click at [888, 148] on div "Fusionner ce client" at bounding box center [915, 146] width 173 height 17
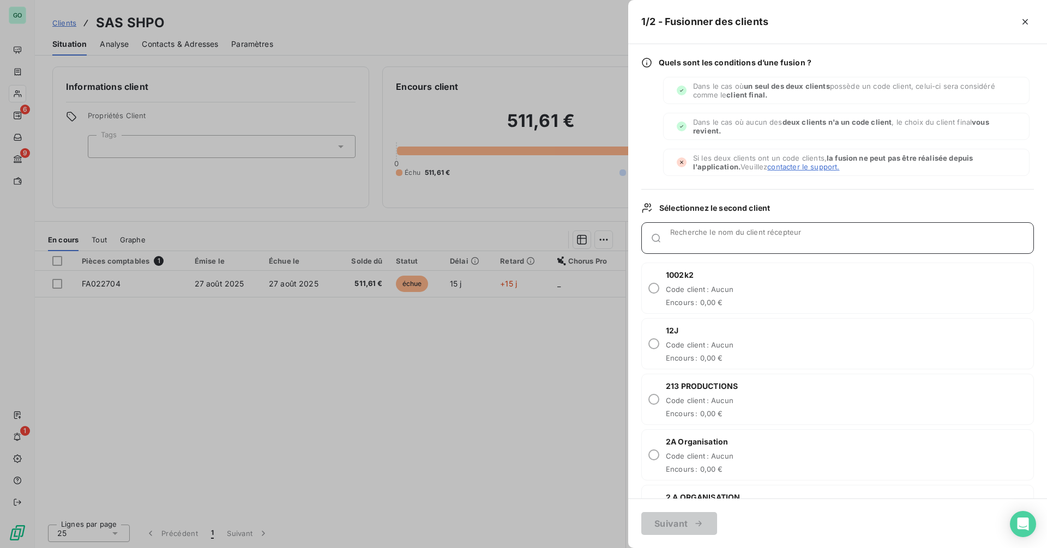
click at [694, 237] on input "Recherche le nom du client récepteur" at bounding box center [851, 242] width 363 height 11
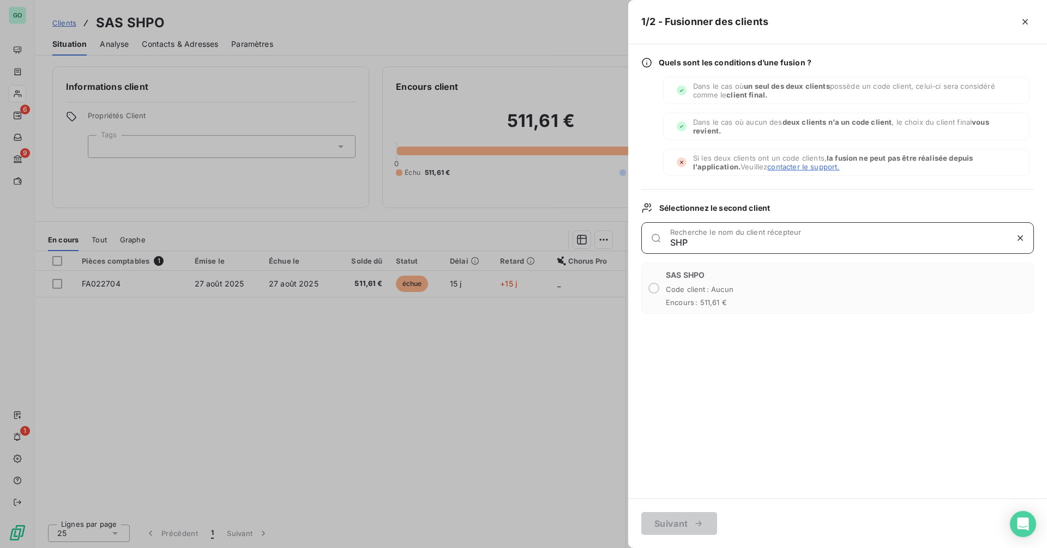
type input "SHP"
click at [325, 362] on div at bounding box center [523, 274] width 1047 height 548
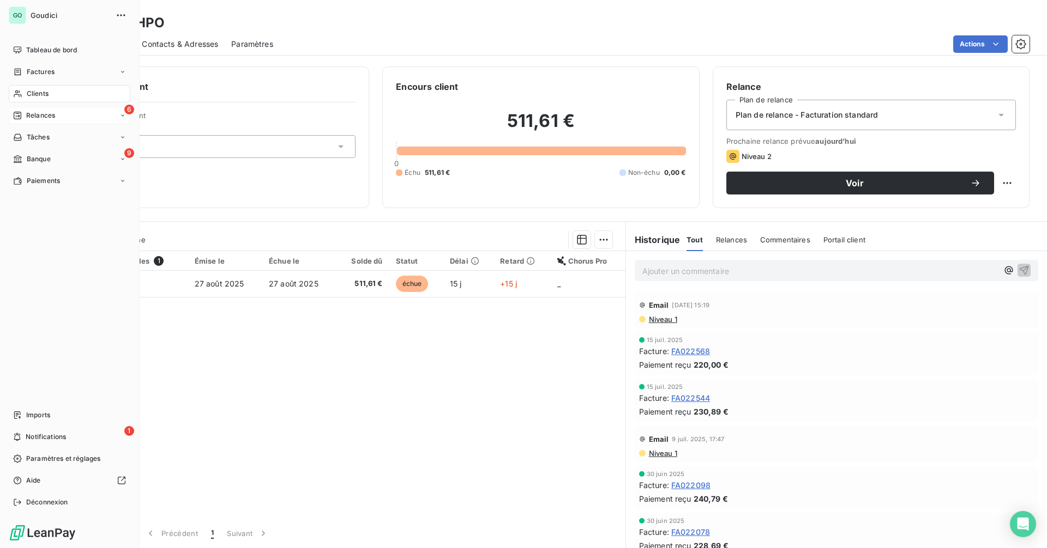
click at [59, 115] on div "6 Relances" at bounding box center [70, 115] width 122 height 17
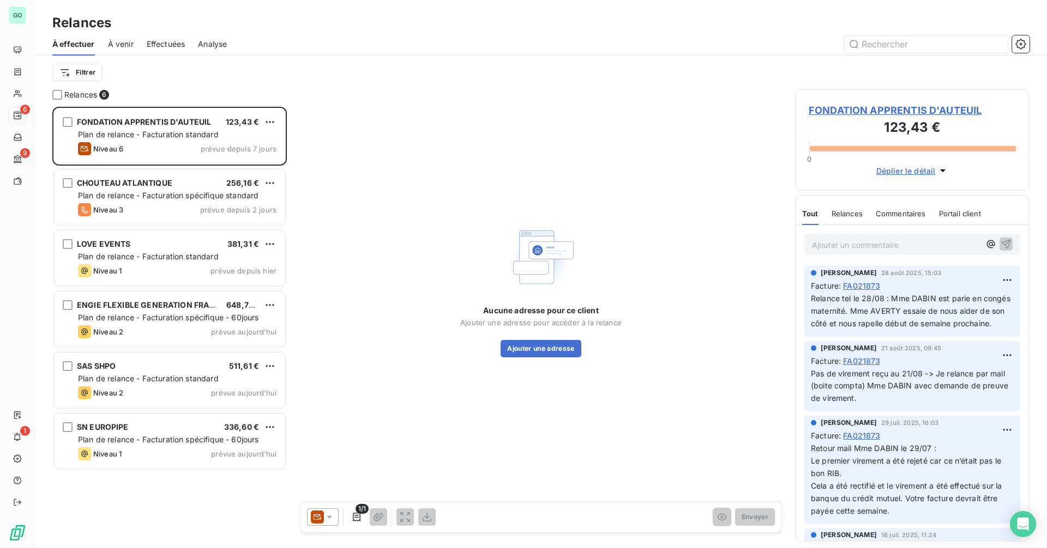
scroll to position [433, 226]
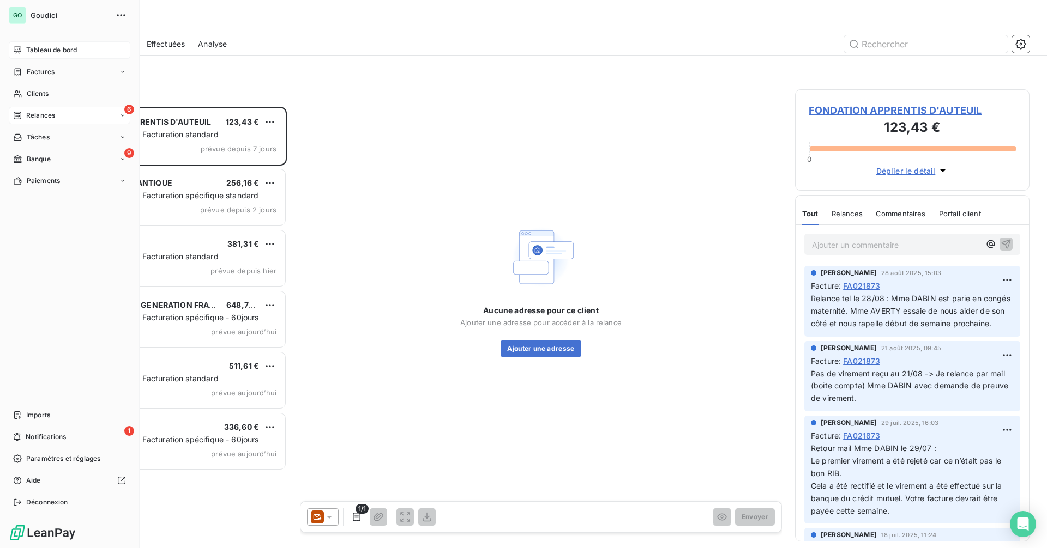
click at [58, 50] on span "Tableau de bord" at bounding box center [51, 50] width 51 height 10
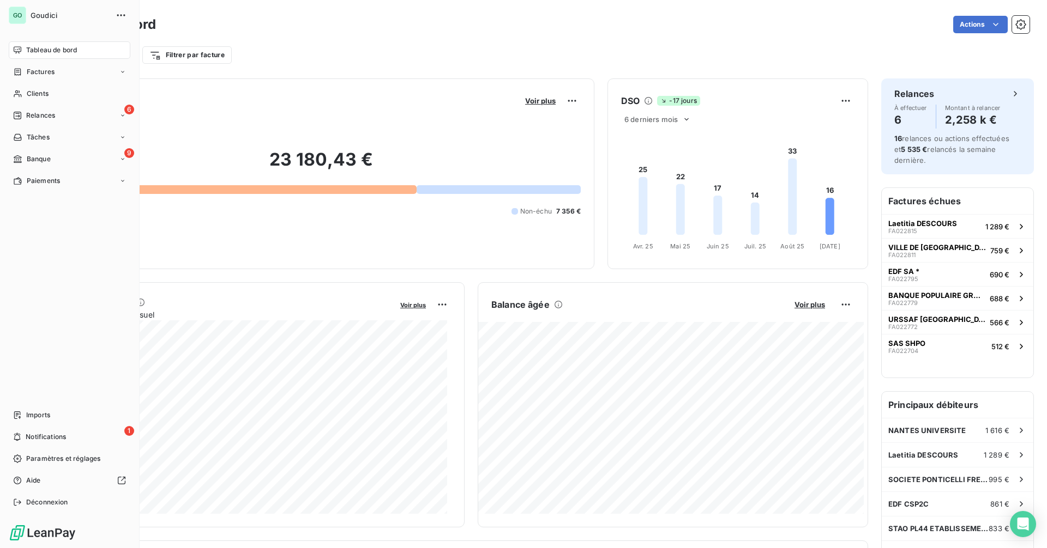
click at [29, 102] on nav "Tableau de bord Factures Clients 6 Relances Tâches 9 Banque Paiements" at bounding box center [70, 115] width 122 height 148
click at [30, 93] on span "Clients" at bounding box center [38, 94] width 22 height 10
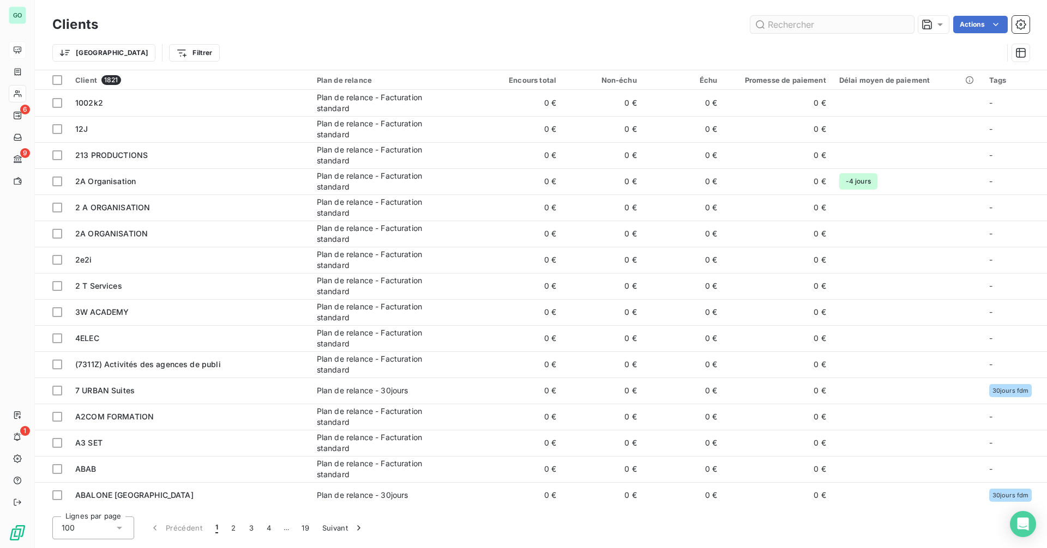
click at [787, 25] on input "text" at bounding box center [832, 24] width 164 height 17
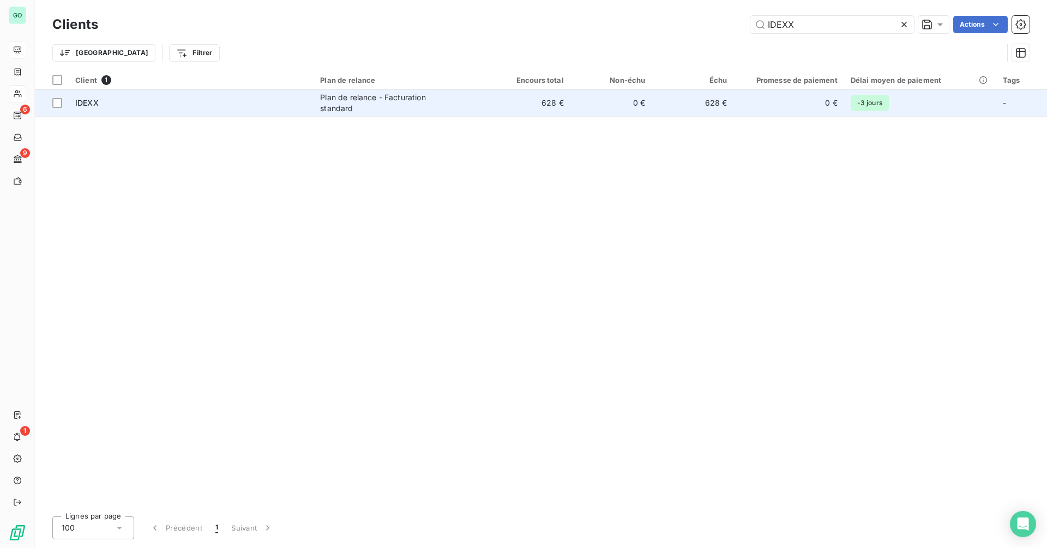
type input "IDEXX"
click at [191, 104] on div "IDEXX" at bounding box center [191, 103] width 232 height 11
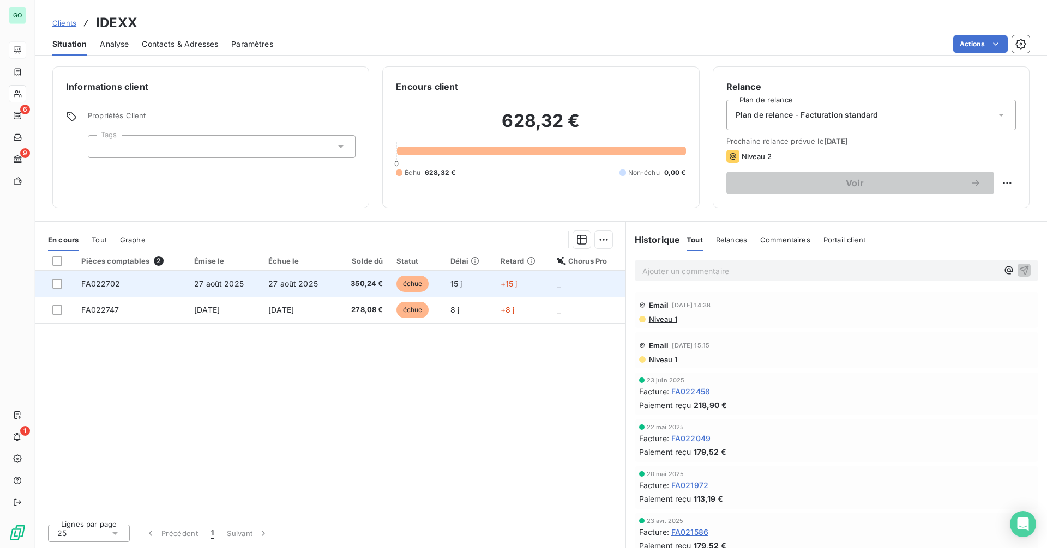
click at [286, 282] on span "27 août 2025" at bounding box center [293, 283] width 50 height 9
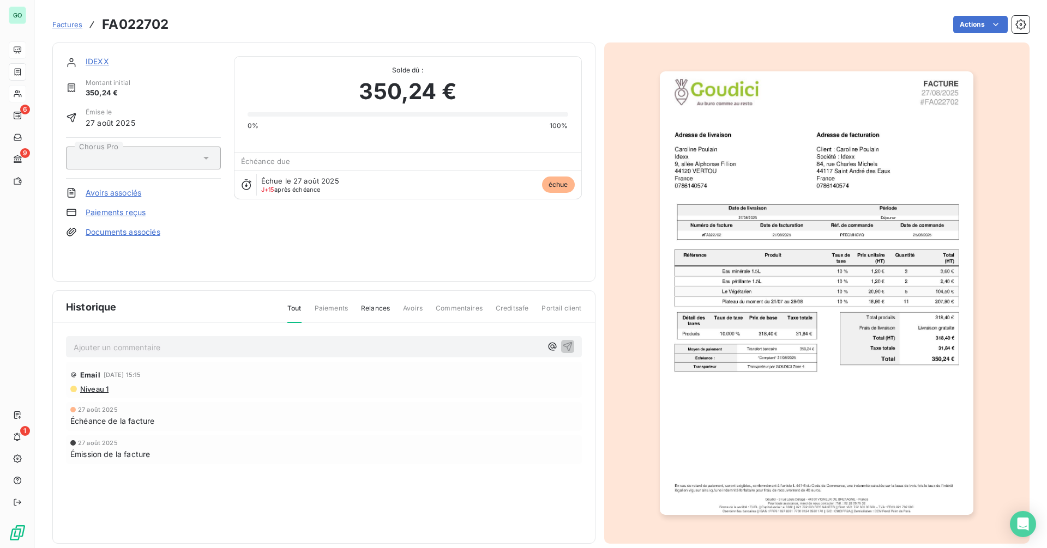
click at [101, 60] on link "IDEXX" at bounding box center [97, 61] width 23 height 9
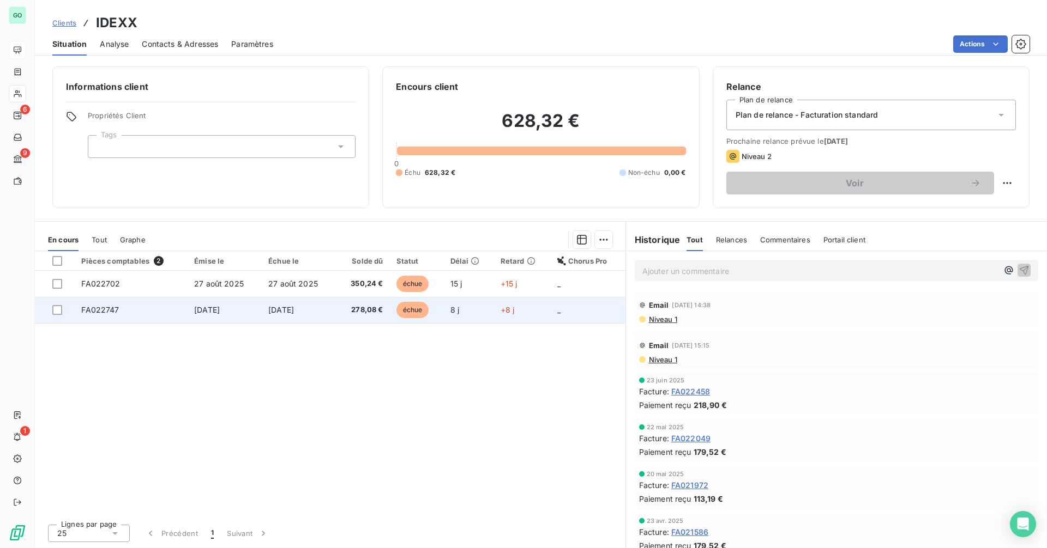
click at [294, 308] on span "3 sept. 2025" at bounding box center [281, 309] width 26 height 9
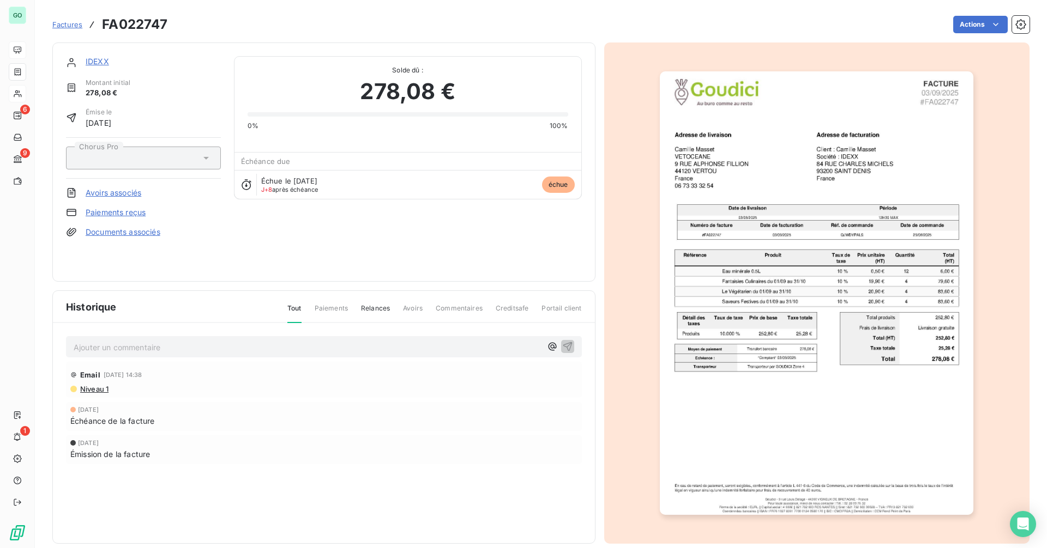
click at [91, 58] on link "IDEXX" at bounding box center [97, 61] width 23 height 9
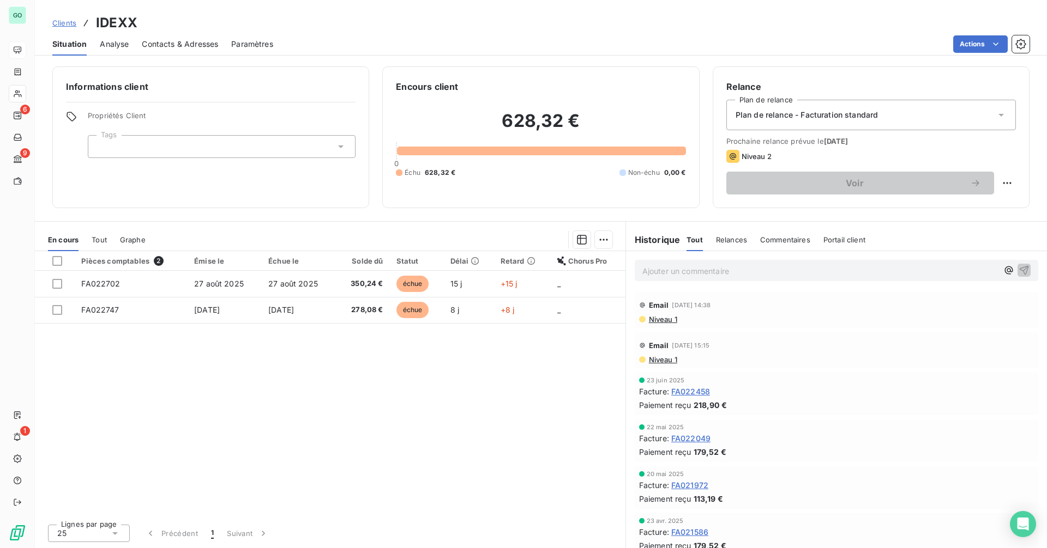
click at [726, 240] on span "Relances" at bounding box center [731, 239] width 31 height 9
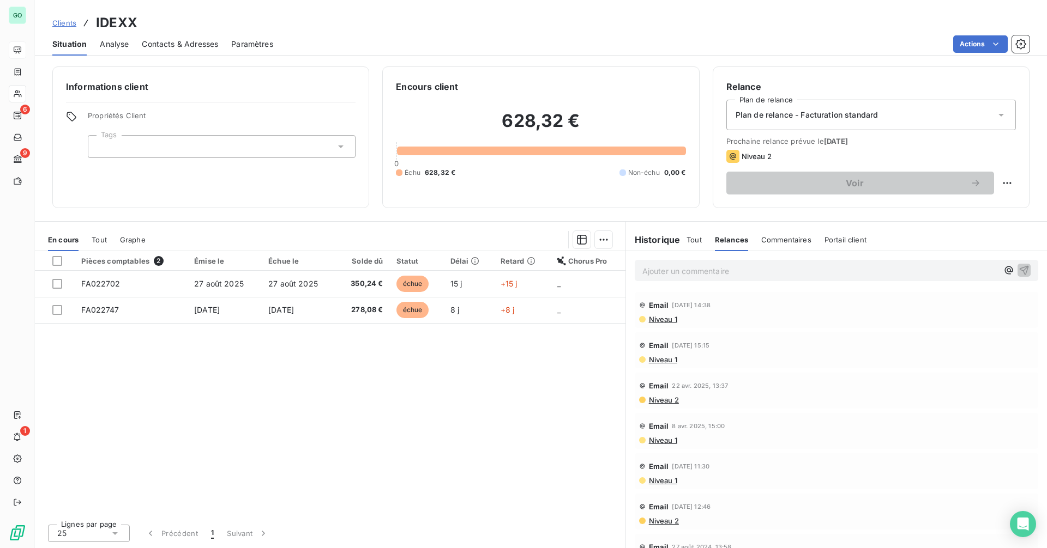
click at [687, 244] on div "Tout" at bounding box center [693, 239] width 15 height 23
